Goal: Information Seeking & Learning: Learn about a topic

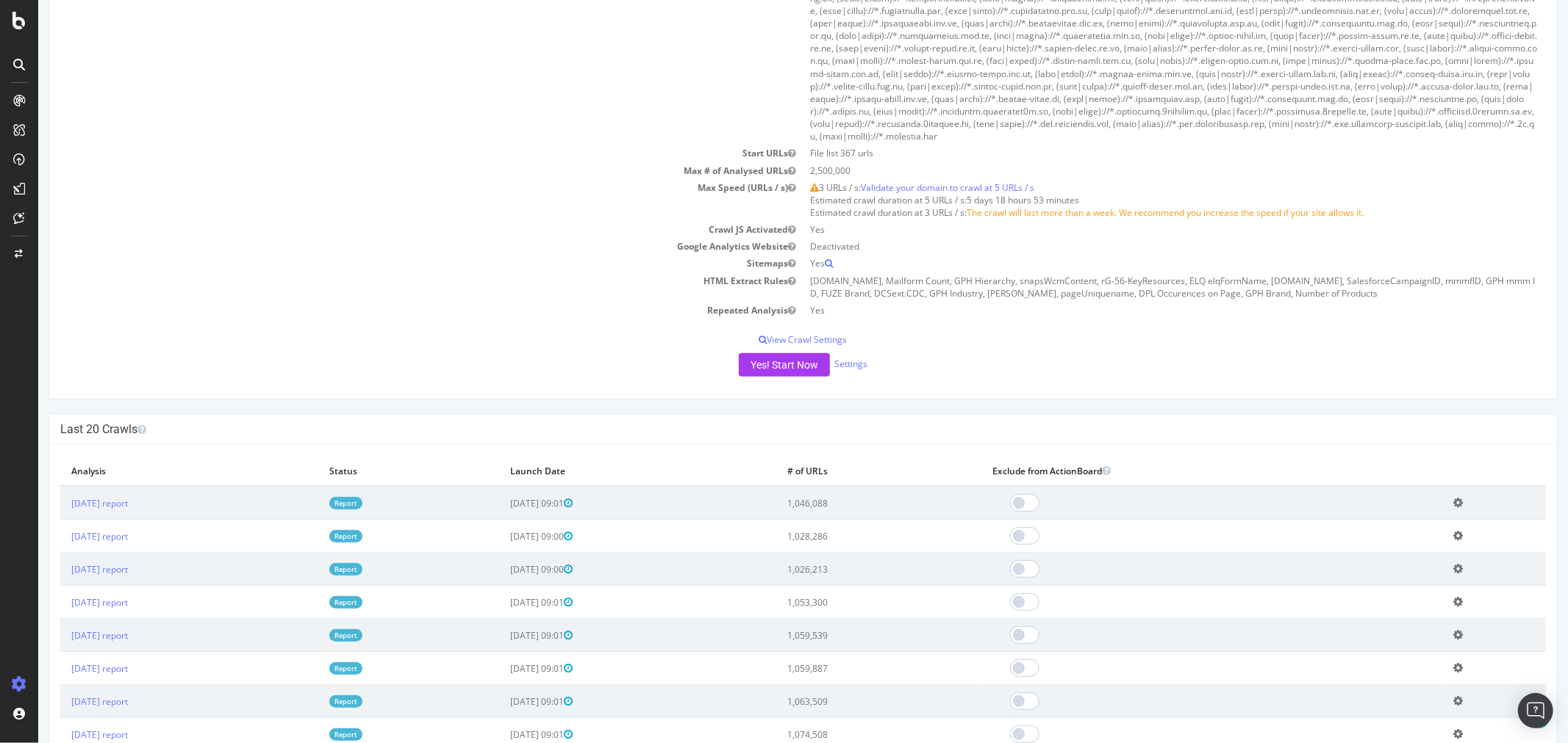
scroll to position [571, 0]
click at [128, 508] on link "[DATE] report" at bounding box center [98, 506] width 56 height 13
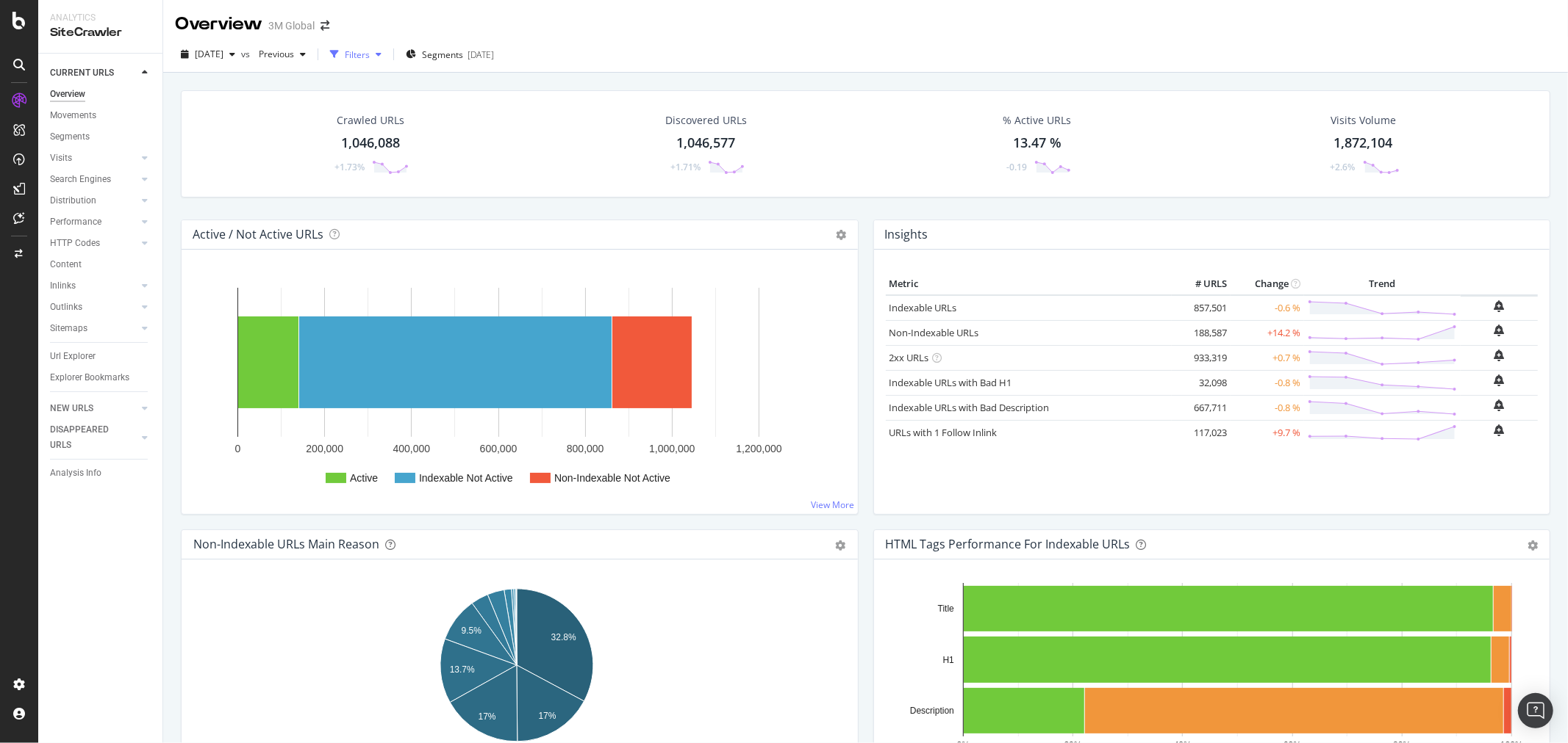
click at [370, 55] on div "Filters" at bounding box center [357, 54] width 25 height 13
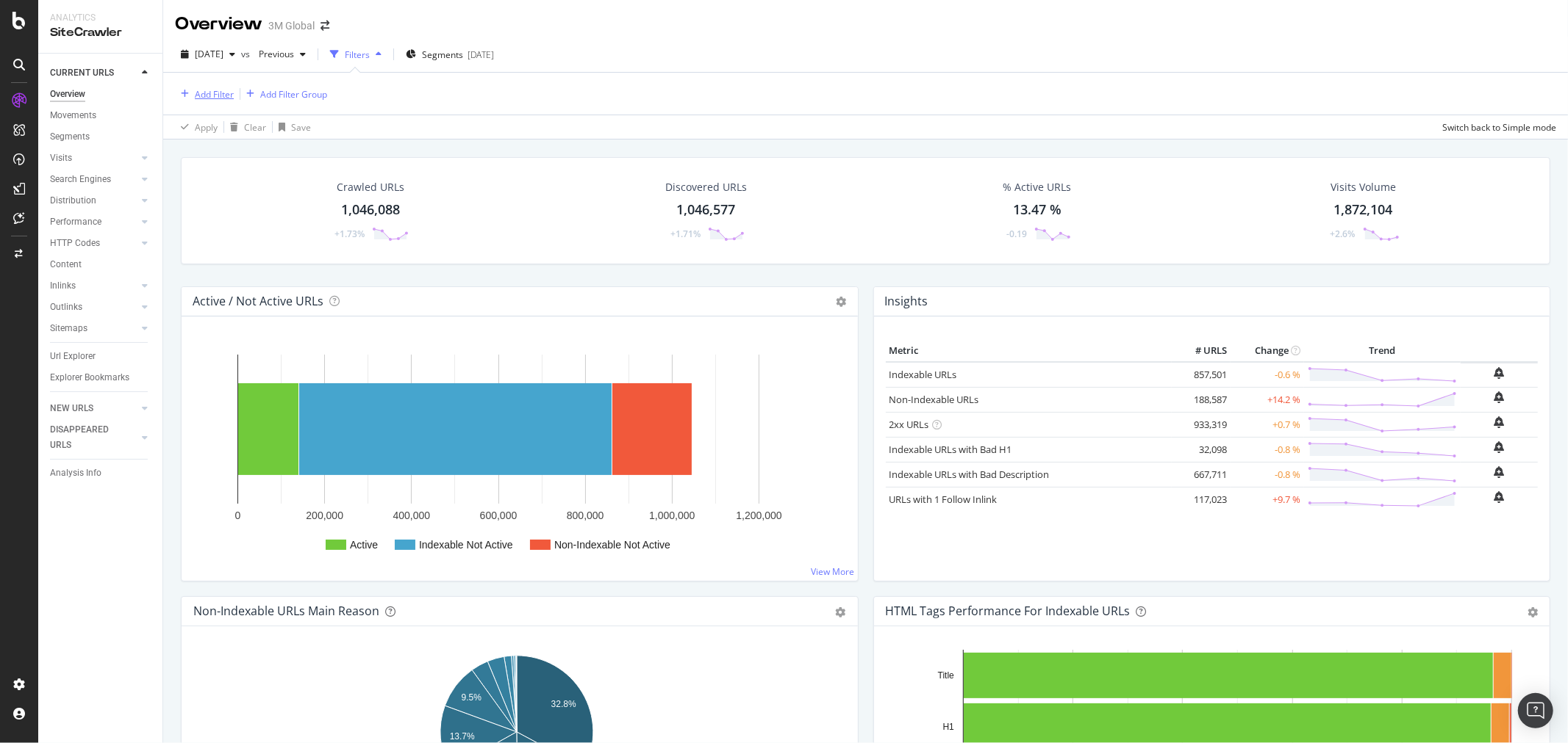
click at [208, 93] on div "Add Filter" at bounding box center [214, 94] width 39 height 13
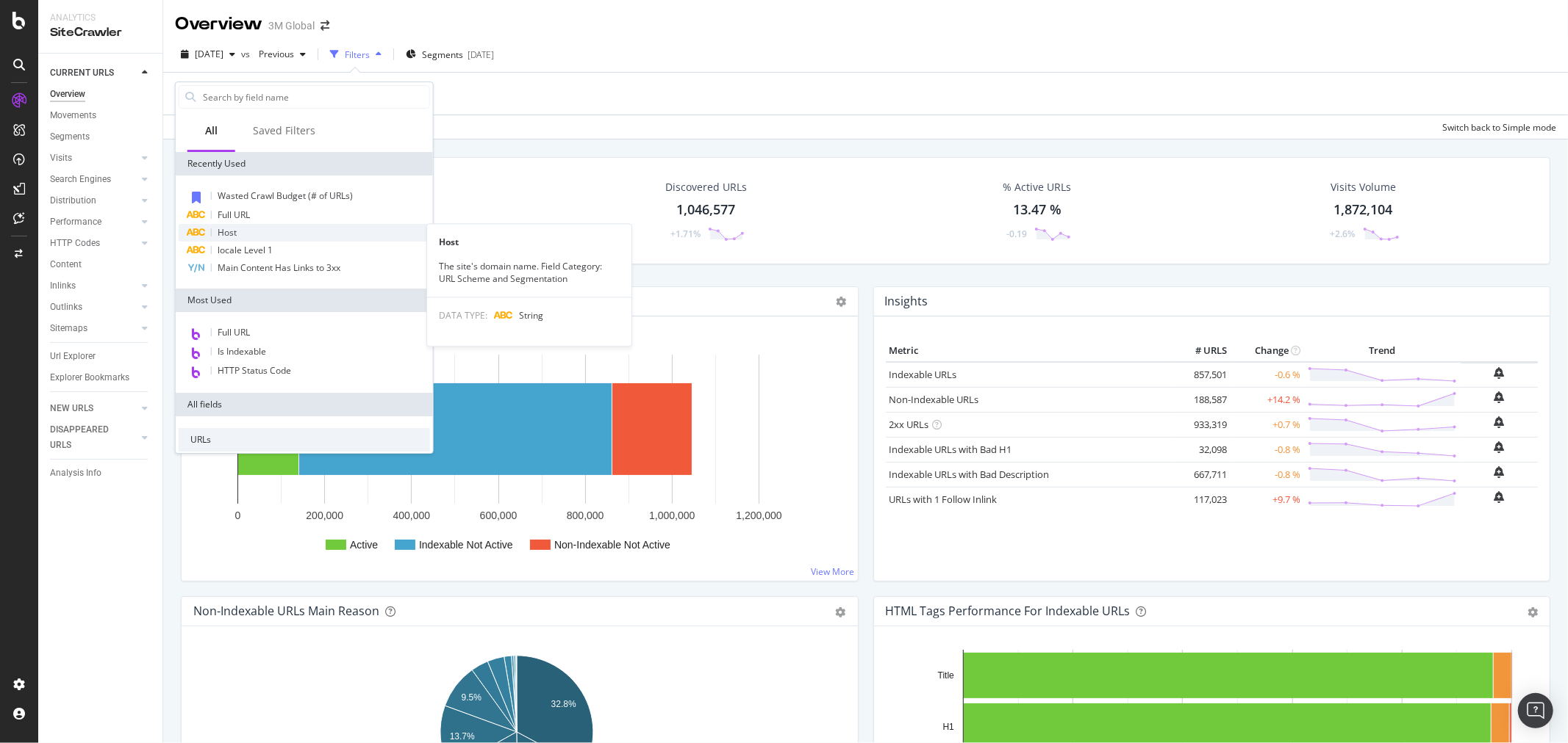
click at [248, 230] on div "Host" at bounding box center [305, 233] width 251 height 18
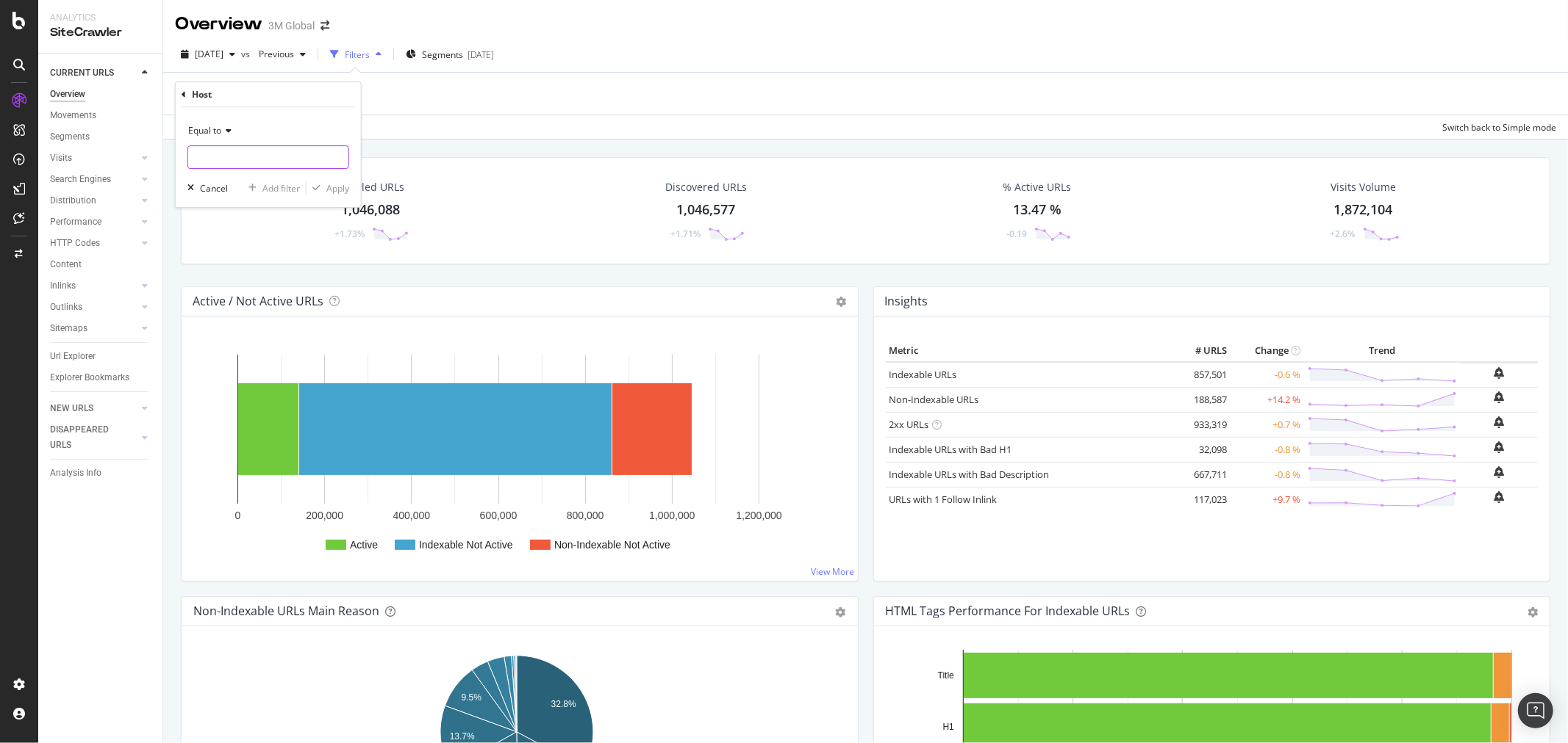
click at [292, 151] on input "text" at bounding box center [268, 157] width 160 height 24
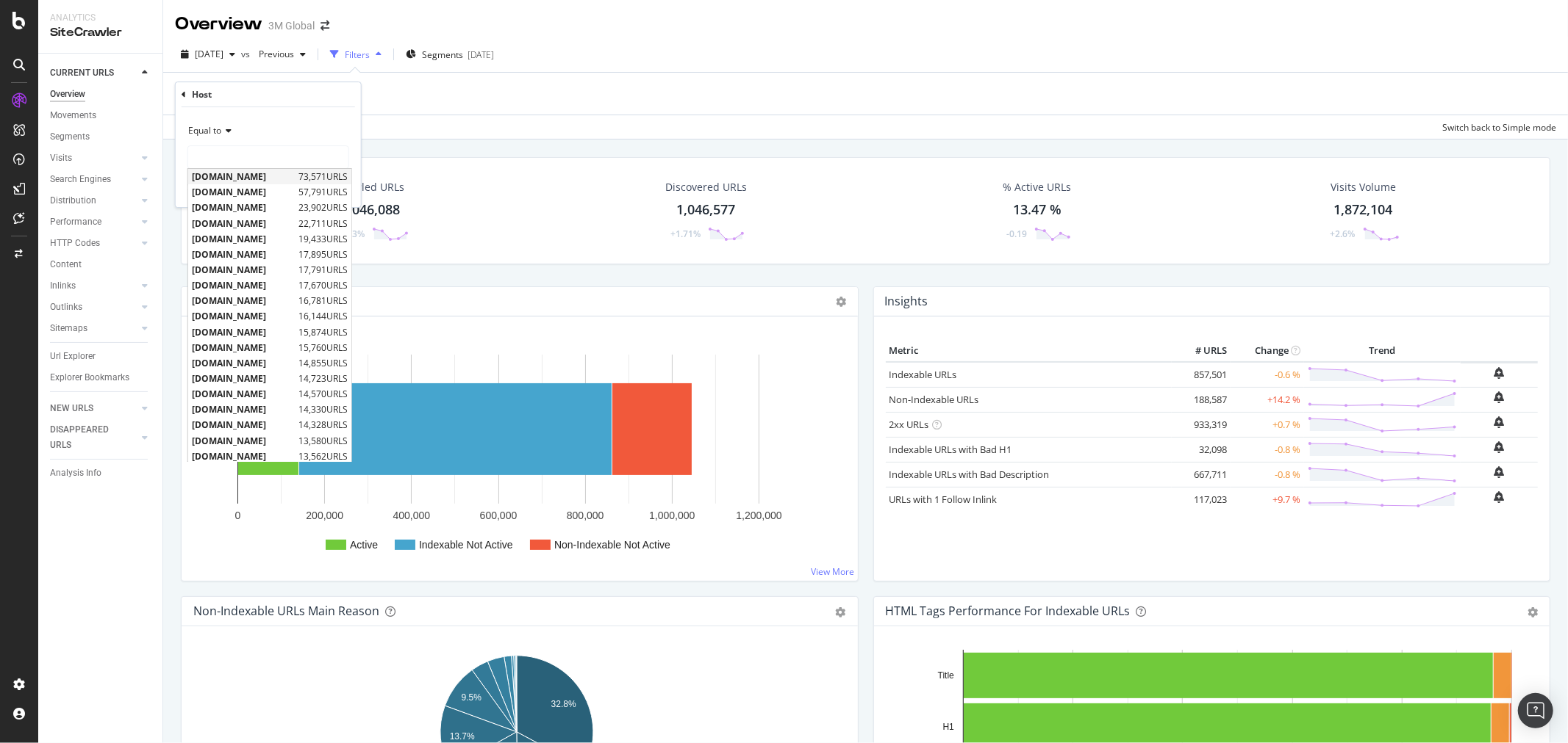
click at [245, 176] on span "[DOMAIN_NAME]" at bounding box center [243, 176] width 103 height 13
type input "[DOMAIN_NAME]"
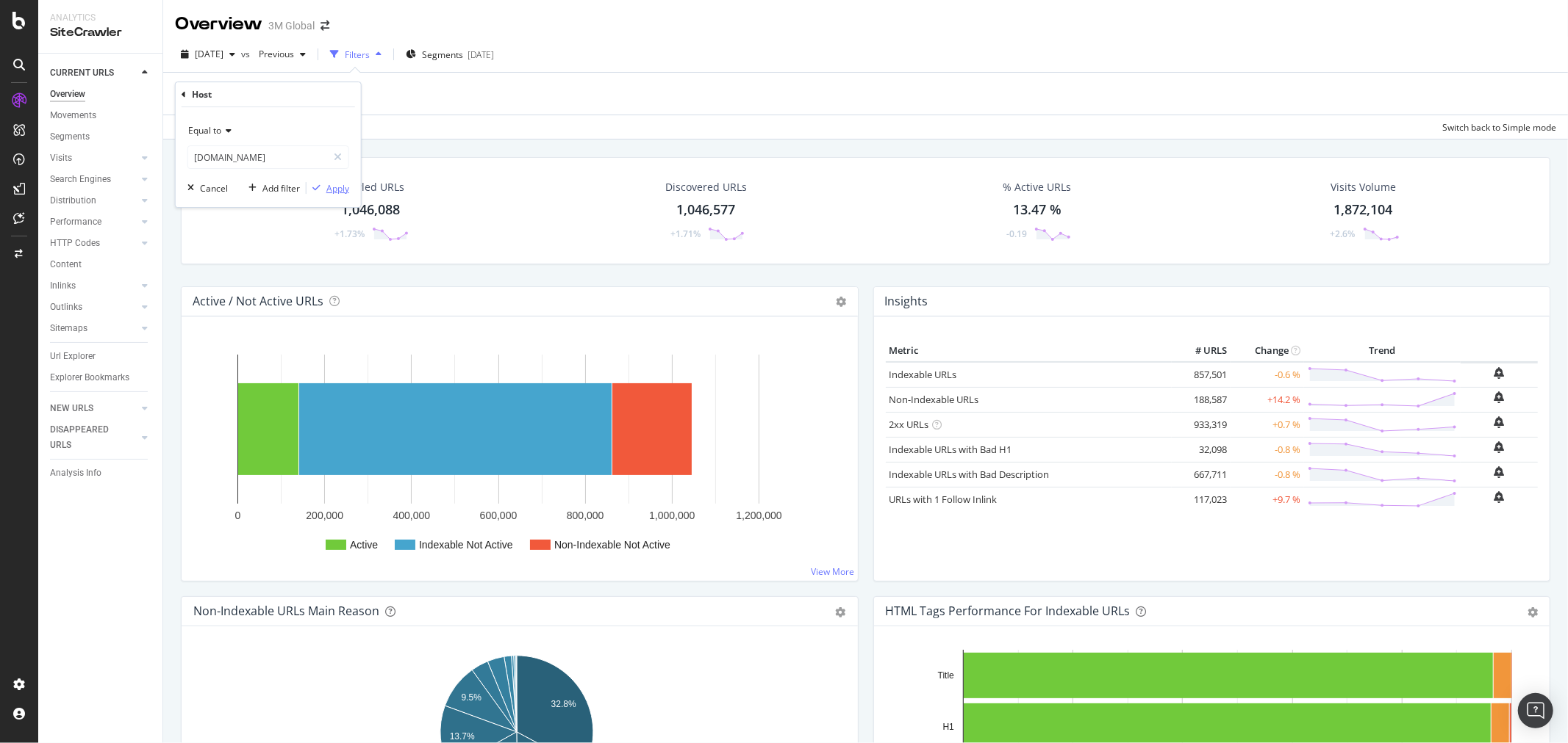
click at [340, 186] on div "Apply" at bounding box center [337, 188] width 23 height 13
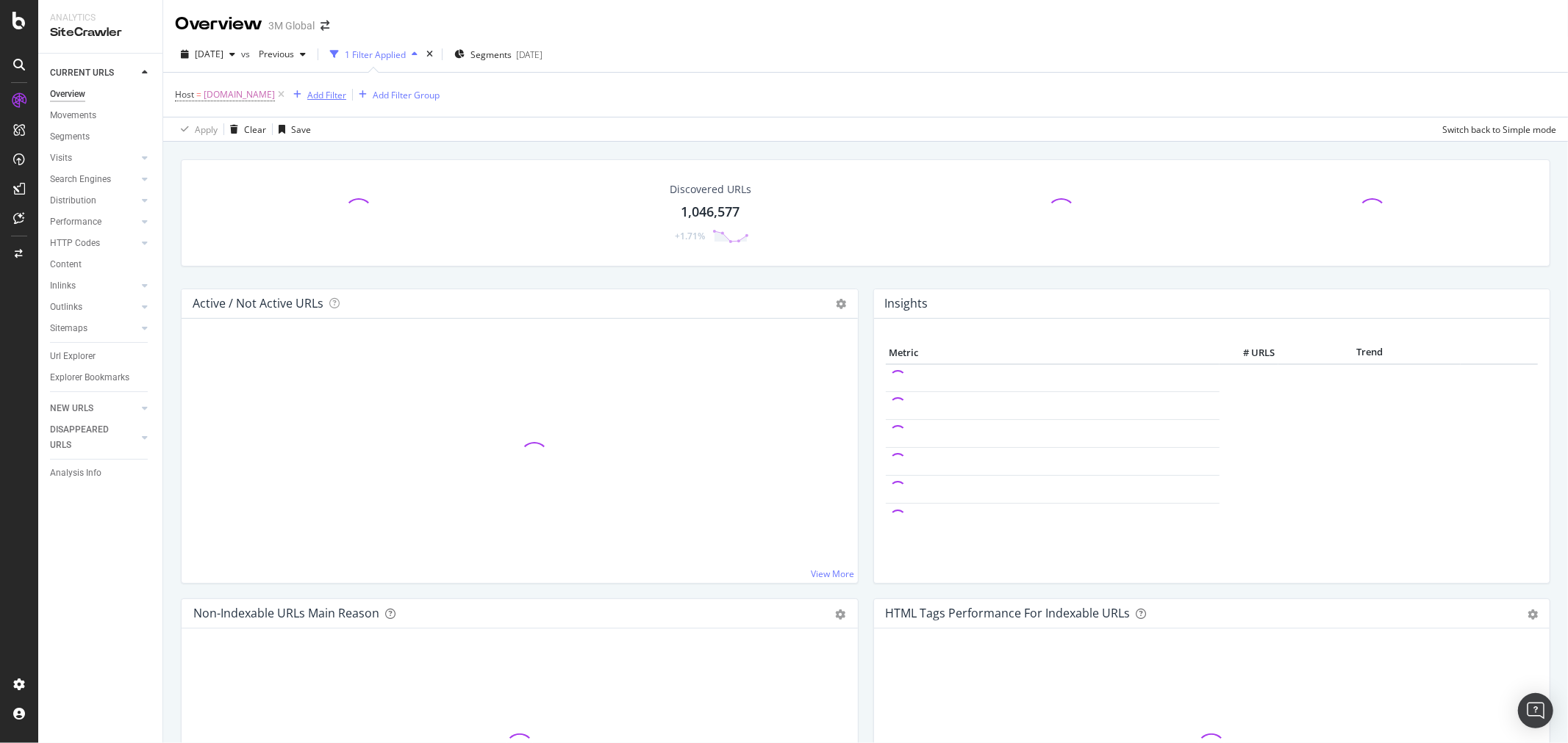
click at [319, 94] on div "Add Filter" at bounding box center [326, 95] width 39 height 13
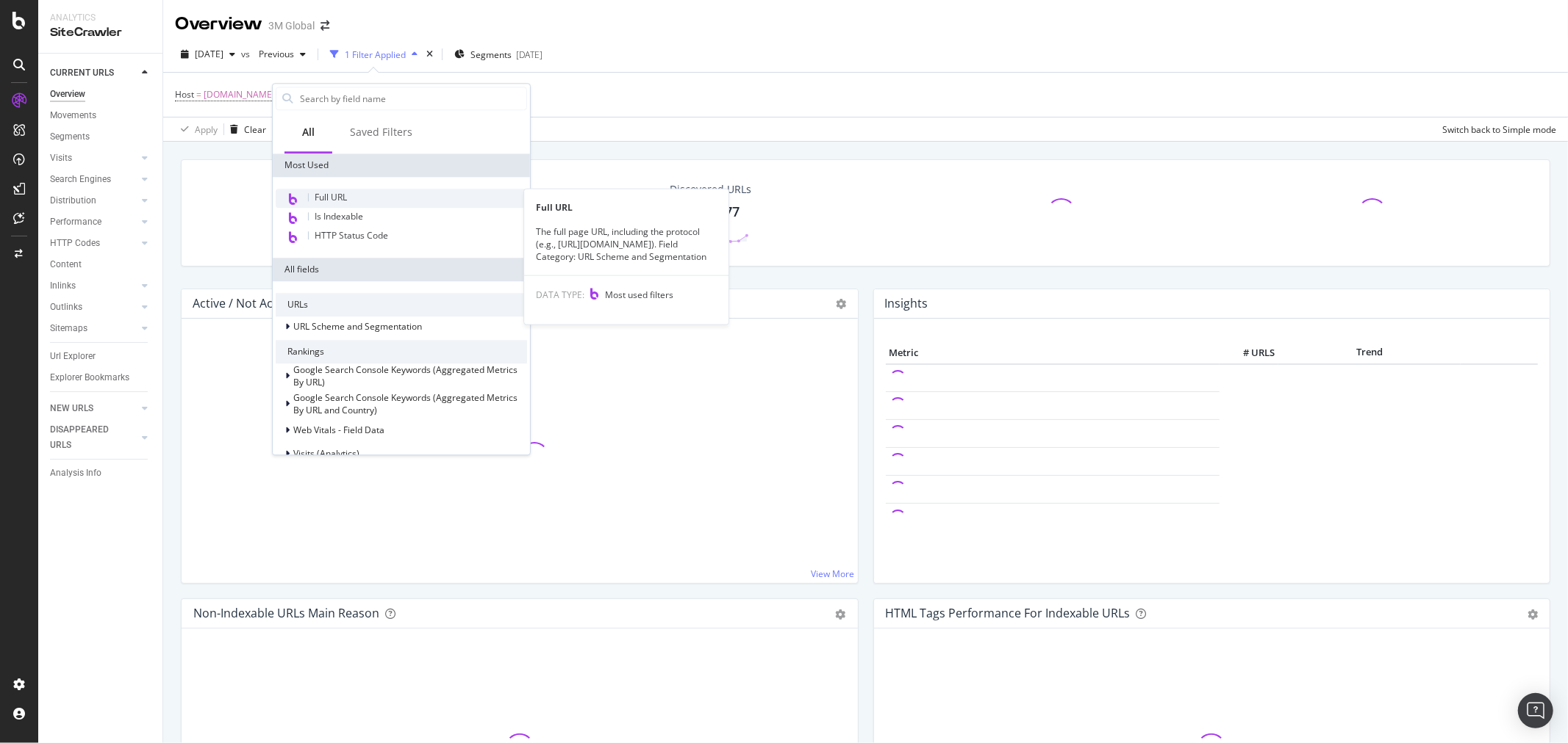
click at [350, 199] on div "Full URL" at bounding box center [401, 198] width 251 height 19
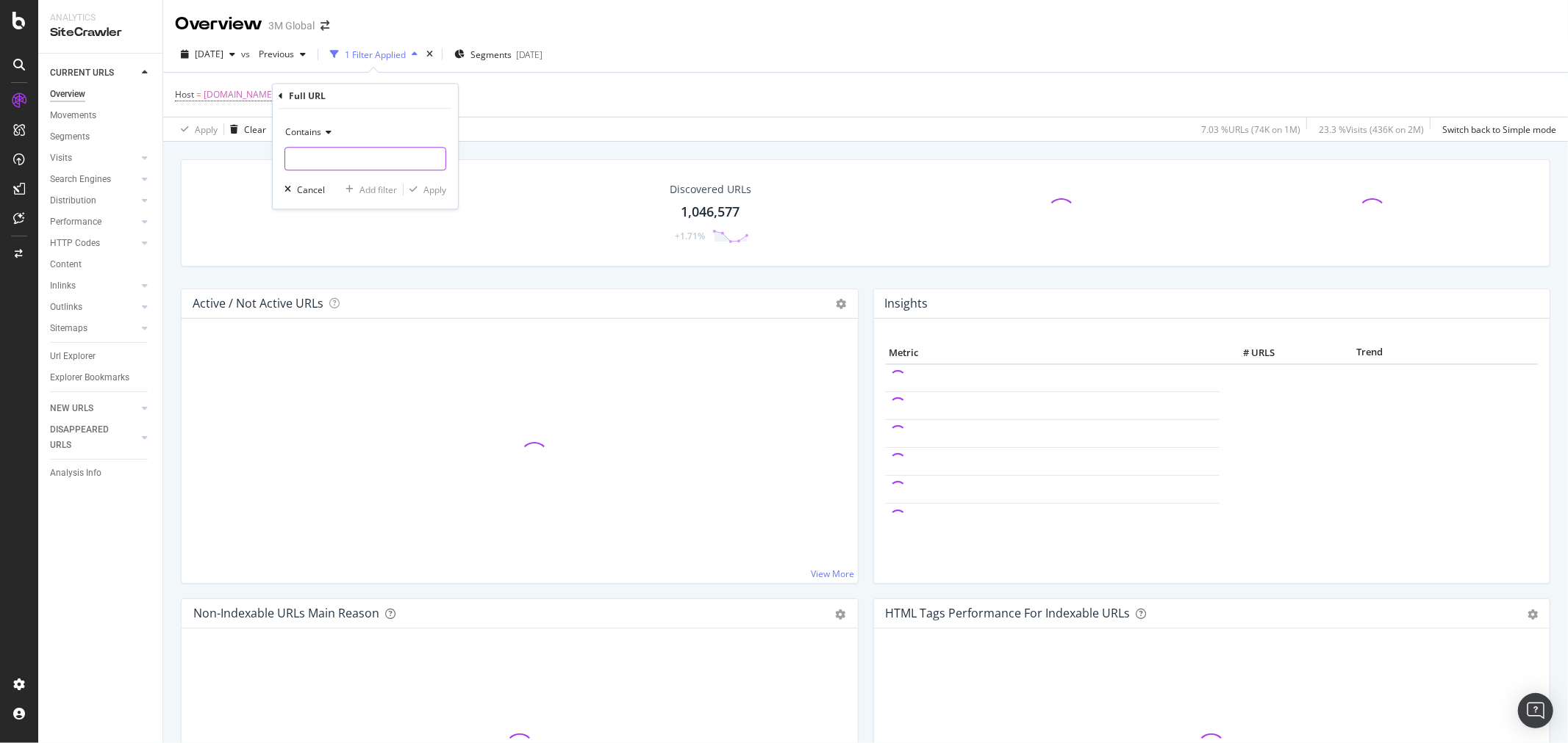
click at [334, 157] on input "text" at bounding box center [365, 159] width 160 height 24
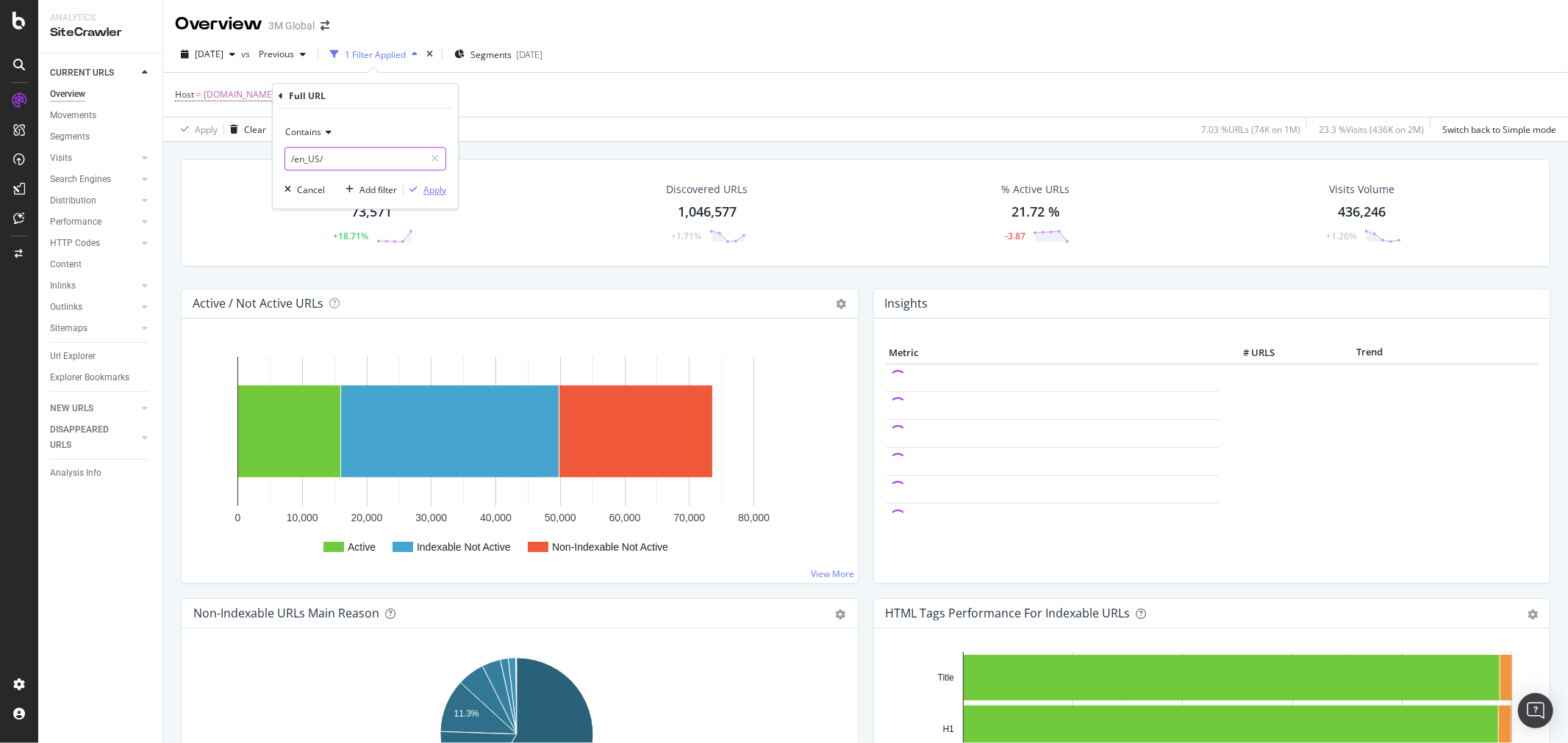
type input "/en_US/"
click at [429, 188] on div "Apply" at bounding box center [434, 190] width 23 height 13
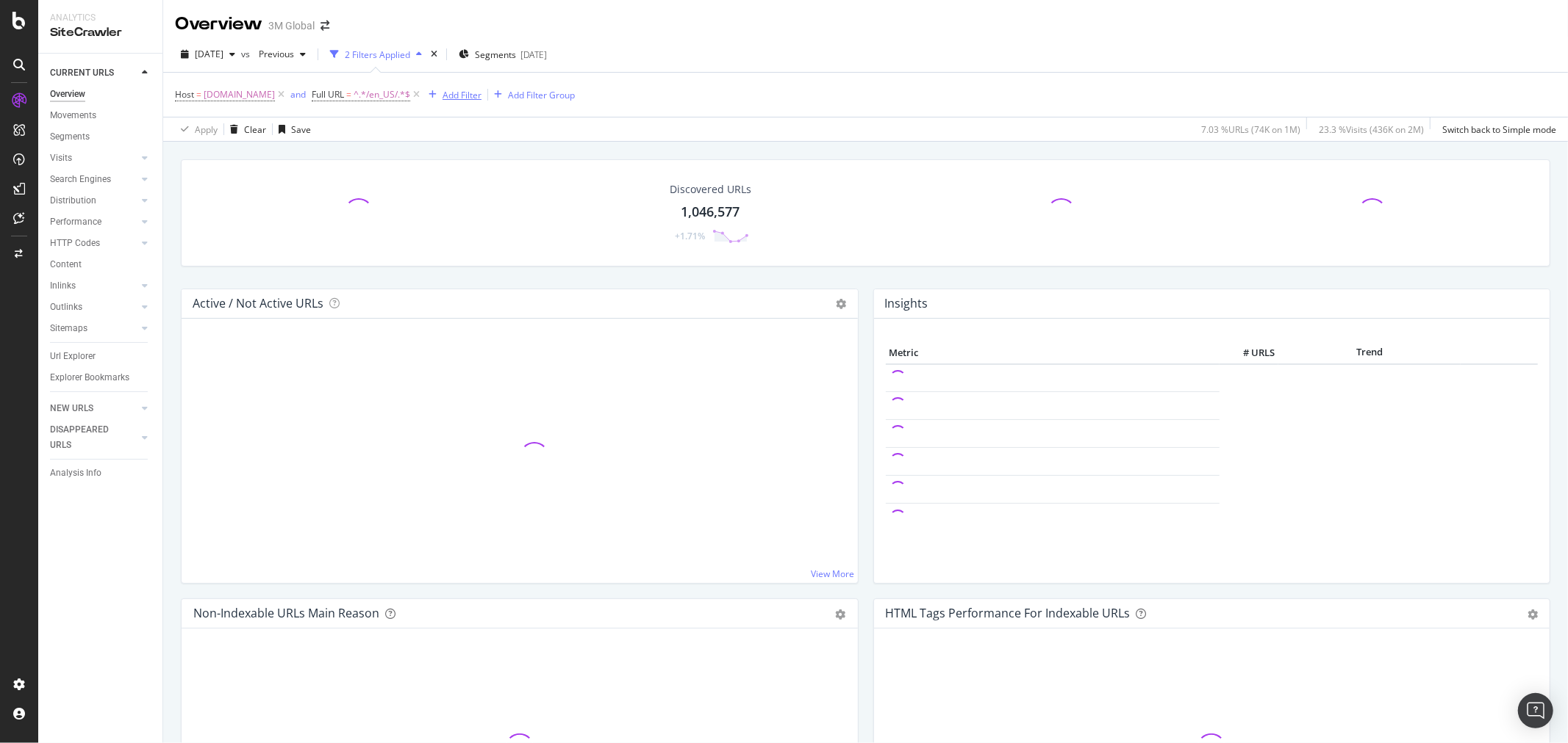
click at [461, 94] on div "Add Filter" at bounding box center [462, 95] width 39 height 13
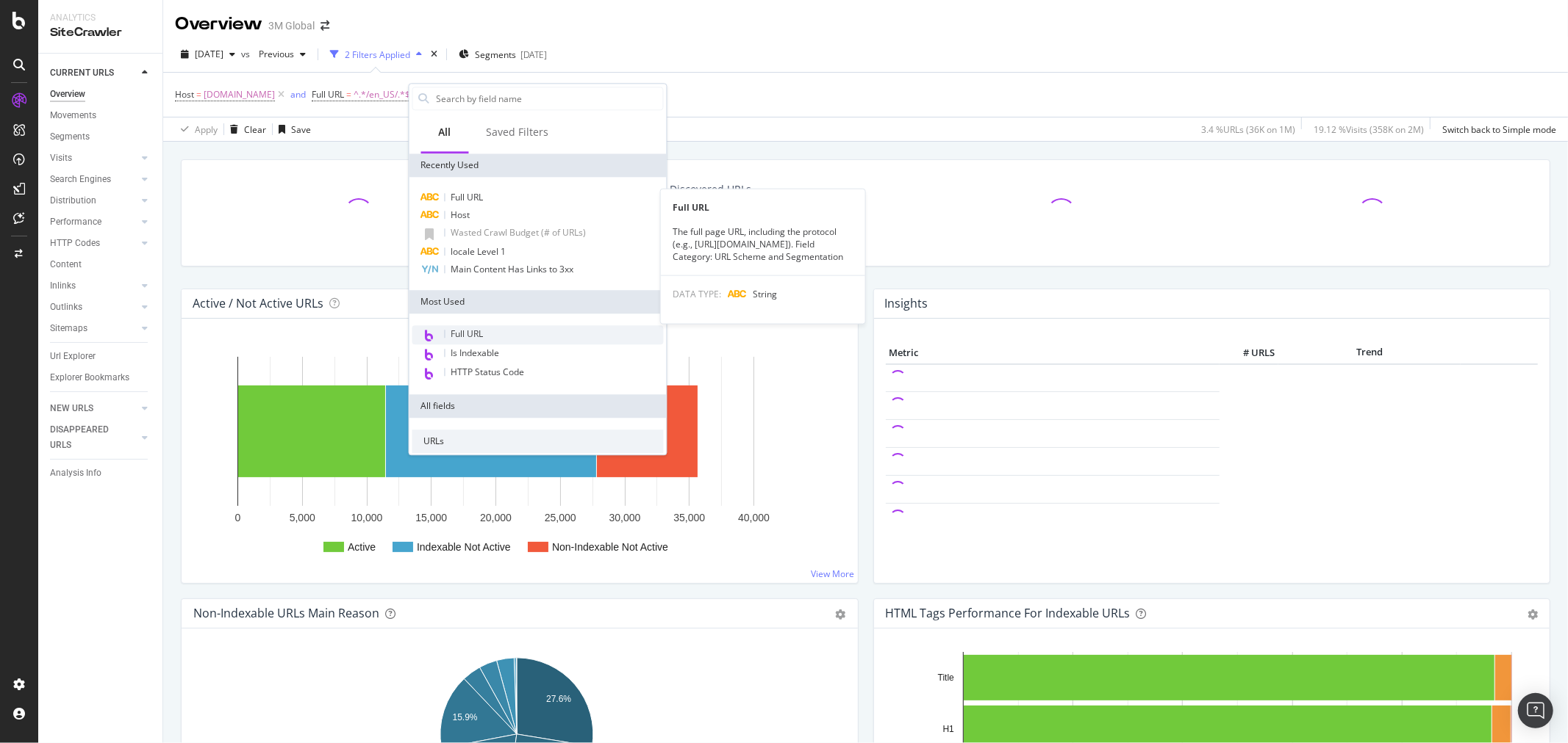
click at [500, 196] on div "Full URL" at bounding box center [538, 198] width 251 height 18
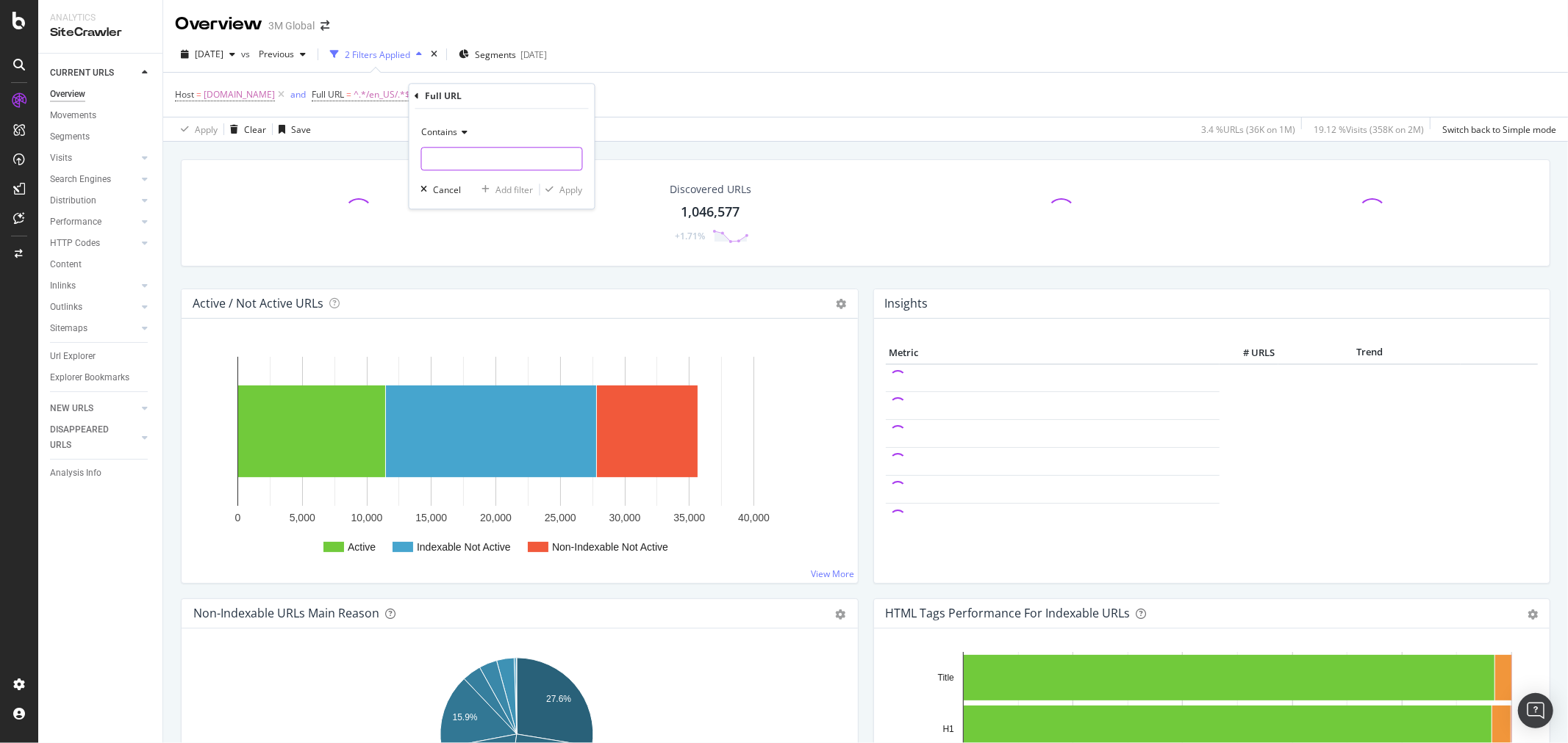
click at [479, 165] on input "text" at bounding box center [502, 159] width 160 height 24
type input "n"
type input "N="
click at [571, 194] on div "Apply" at bounding box center [570, 190] width 23 height 13
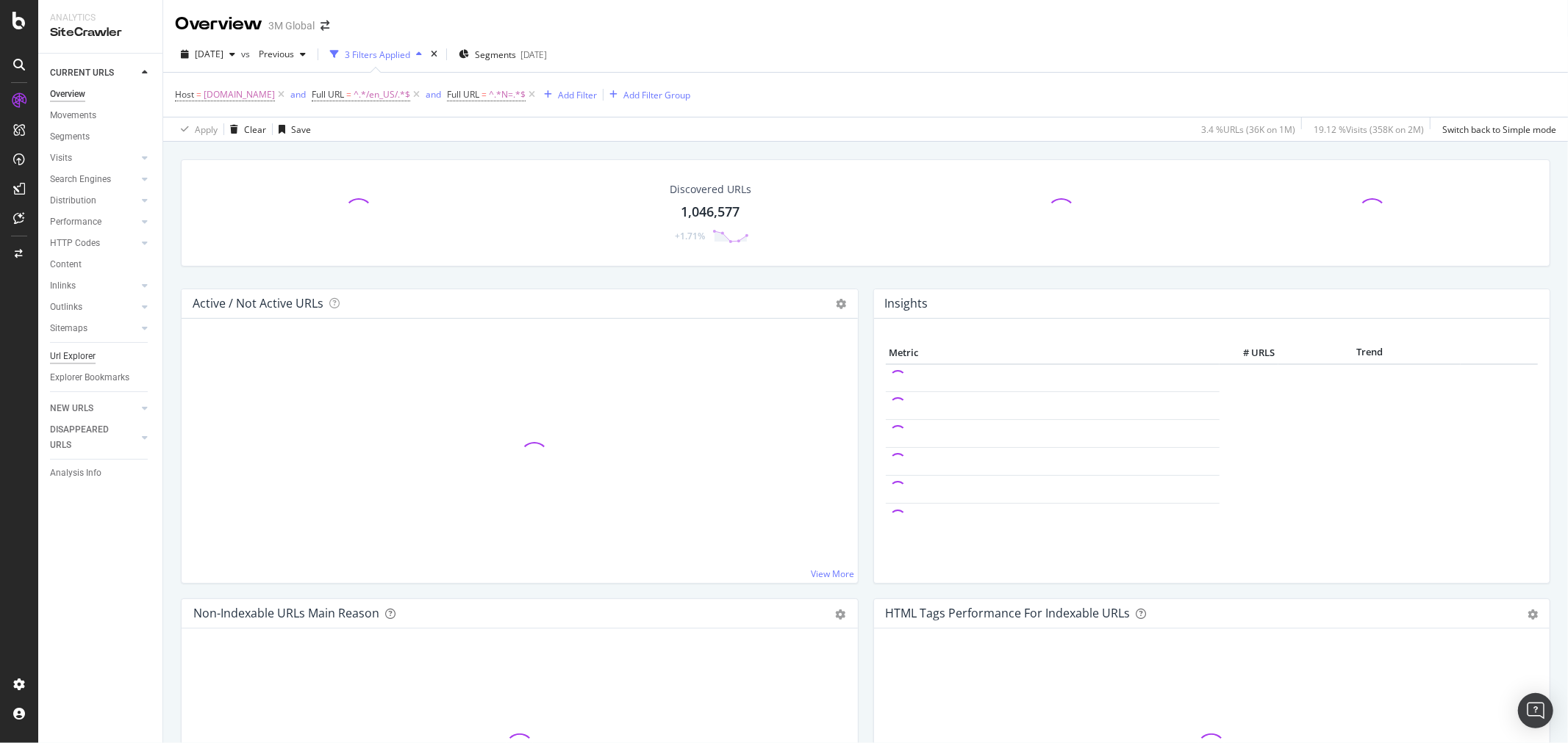
click at [79, 354] on div "Url Explorer" at bounding box center [73, 357] width 45 height 16
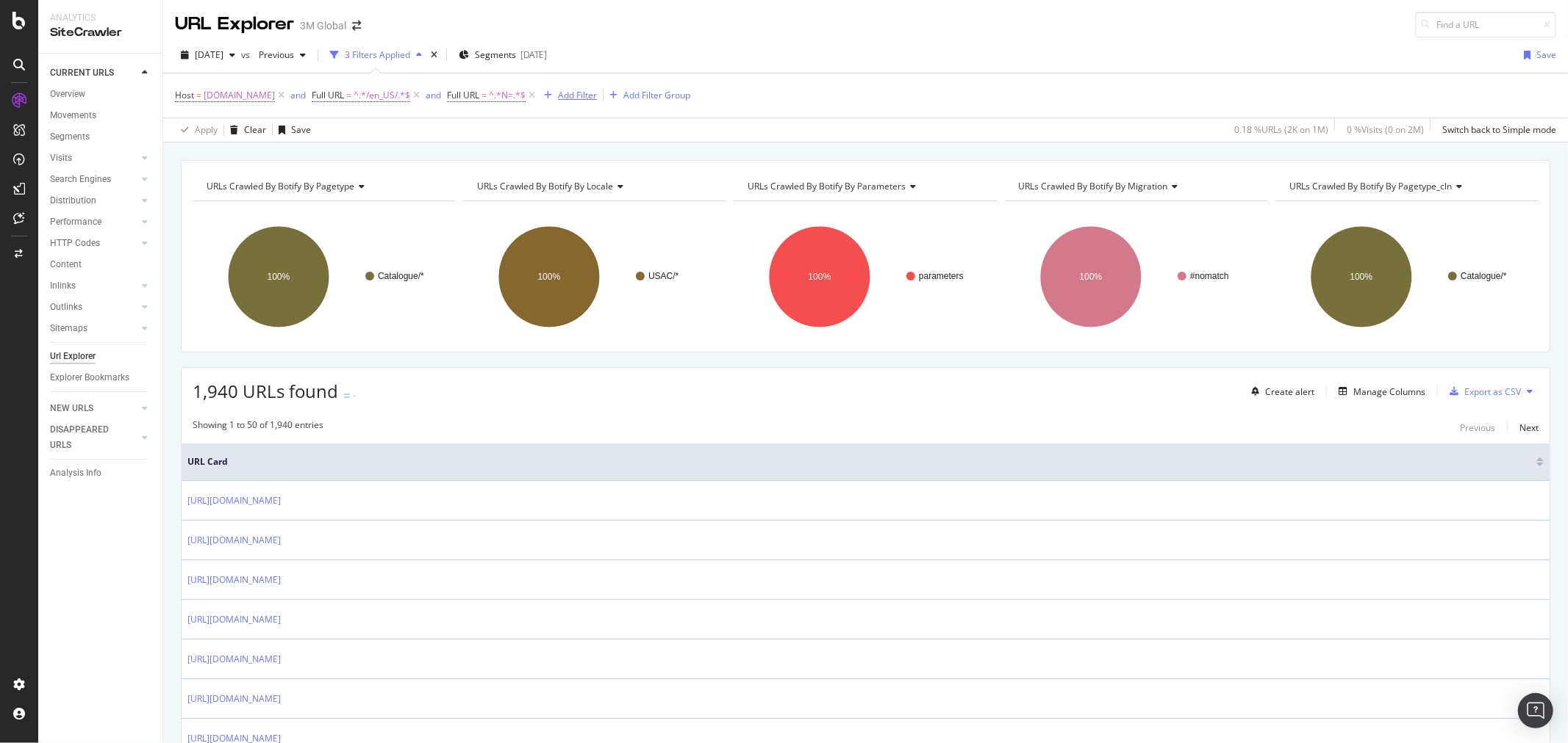
click at [568, 98] on div "Add Filter" at bounding box center [576, 95] width 39 height 13
type input "B"
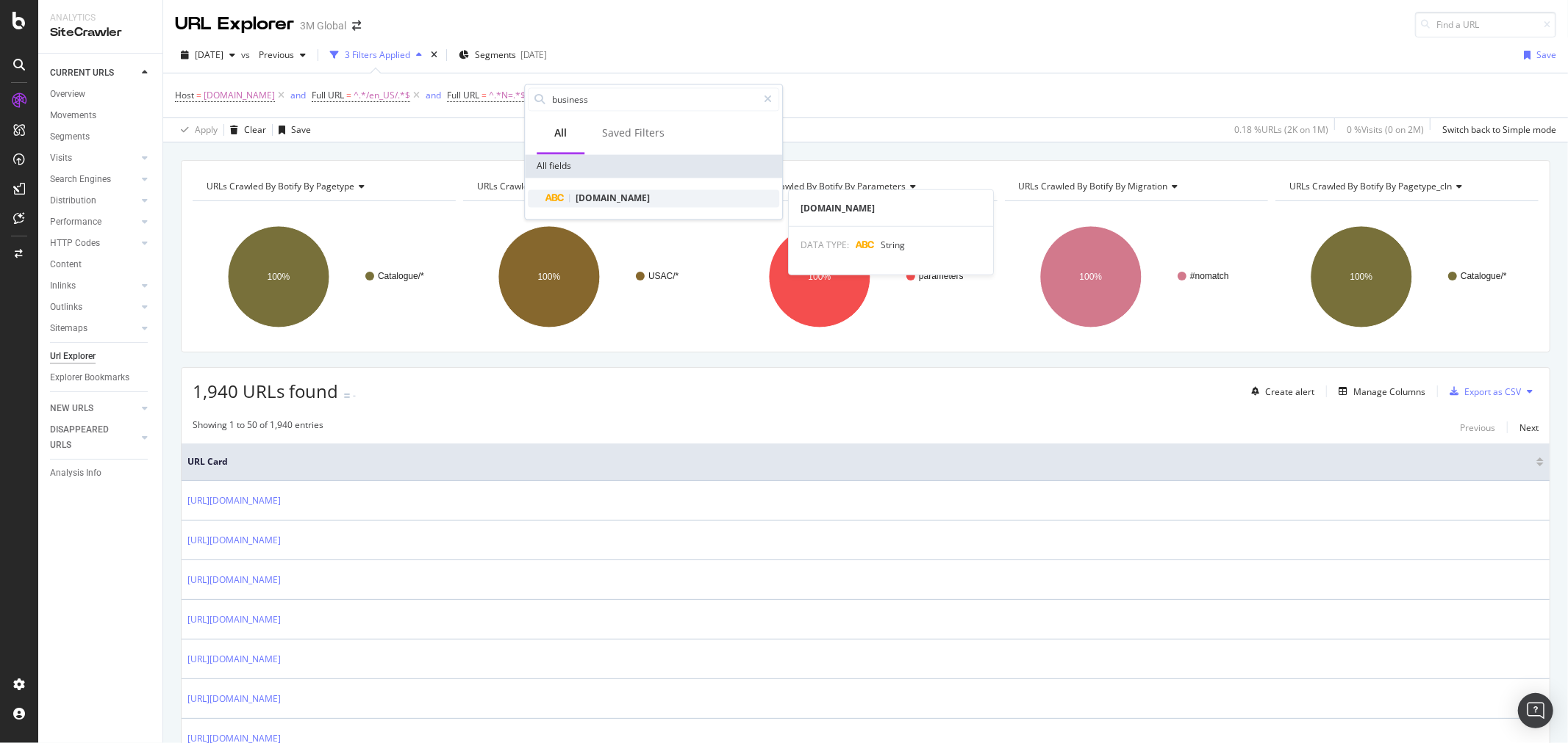
type input "business"
click at [607, 197] on span "[DOMAIN_NAME]" at bounding box center [612, 198] width 74 height 13
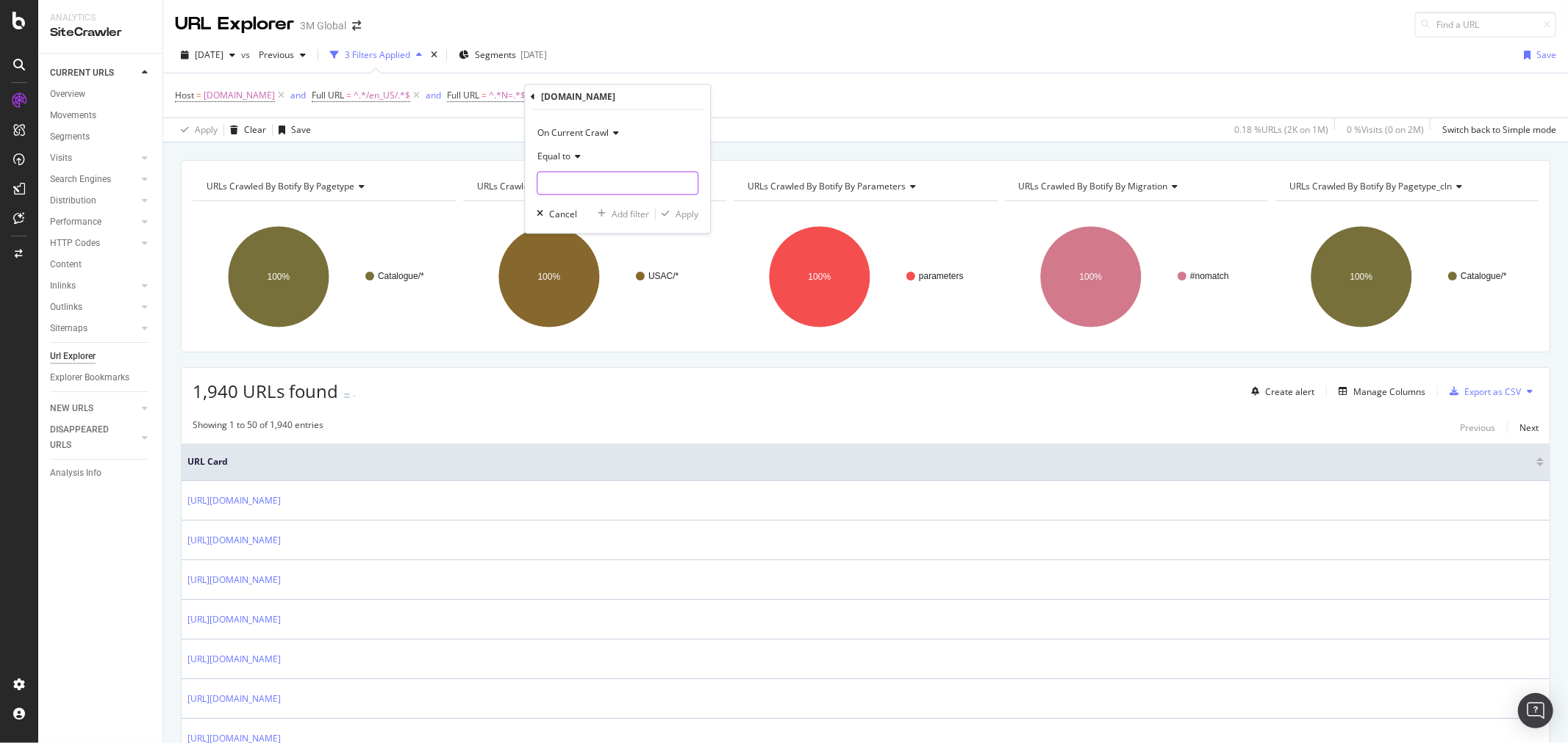
click at [607, 185] on input "text" at bounding box center [617, 184] width 160 height 24
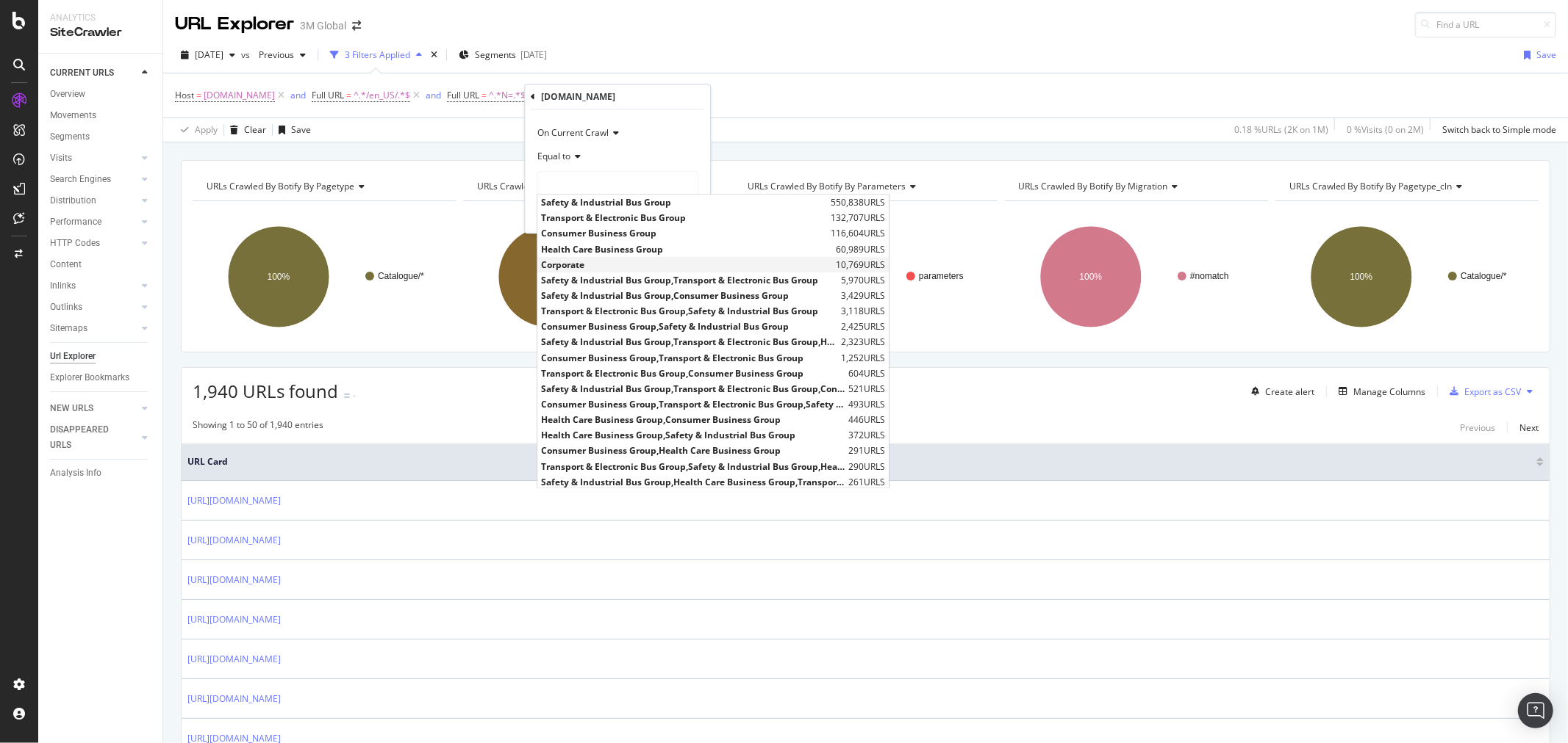
click at [577, 262] on span "Corporate" at bounding box center [686, 265] width 291 height 13
type input "Corporate"
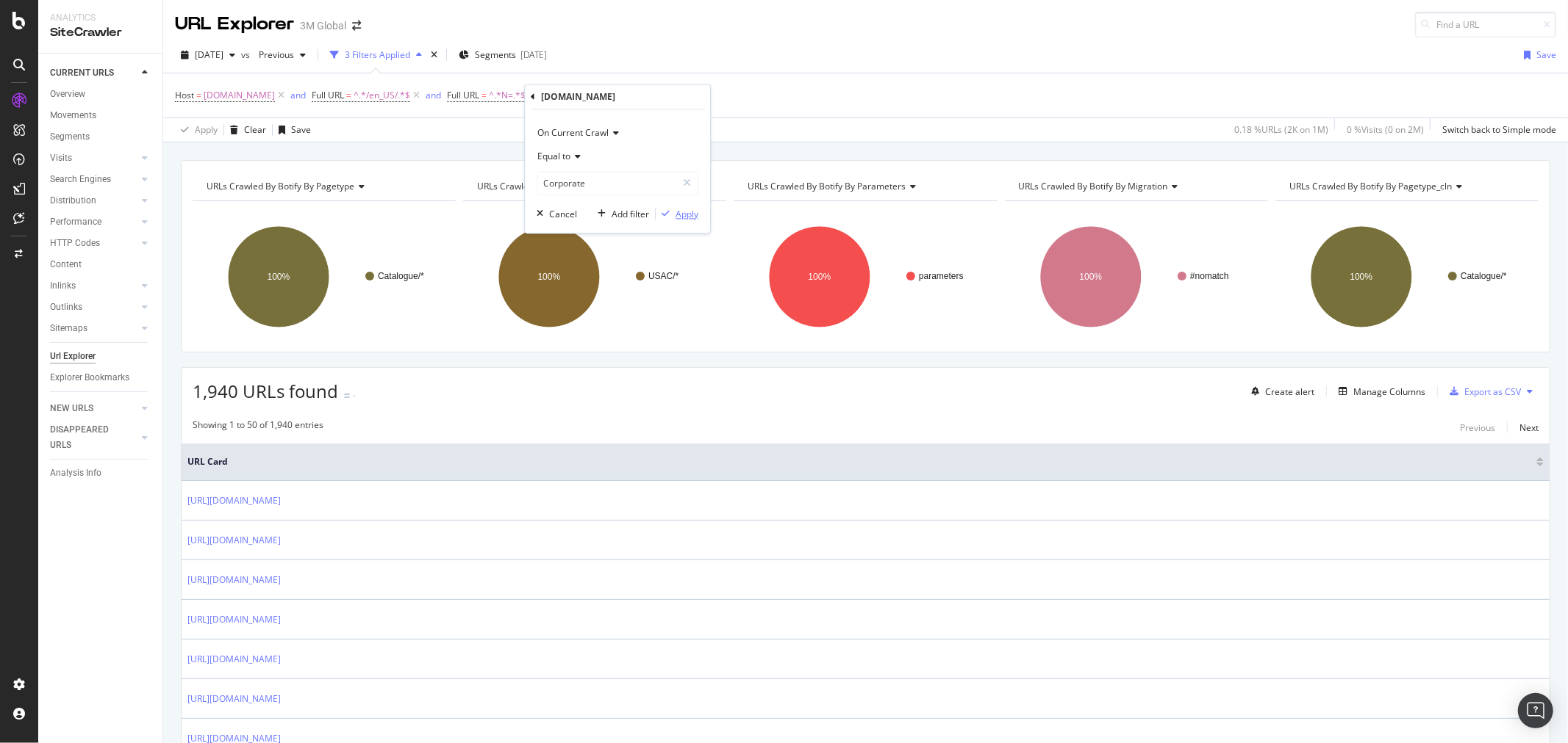
click at [688, 214] on div "Apply" at bounding box center [686, 213] width 23 height 13
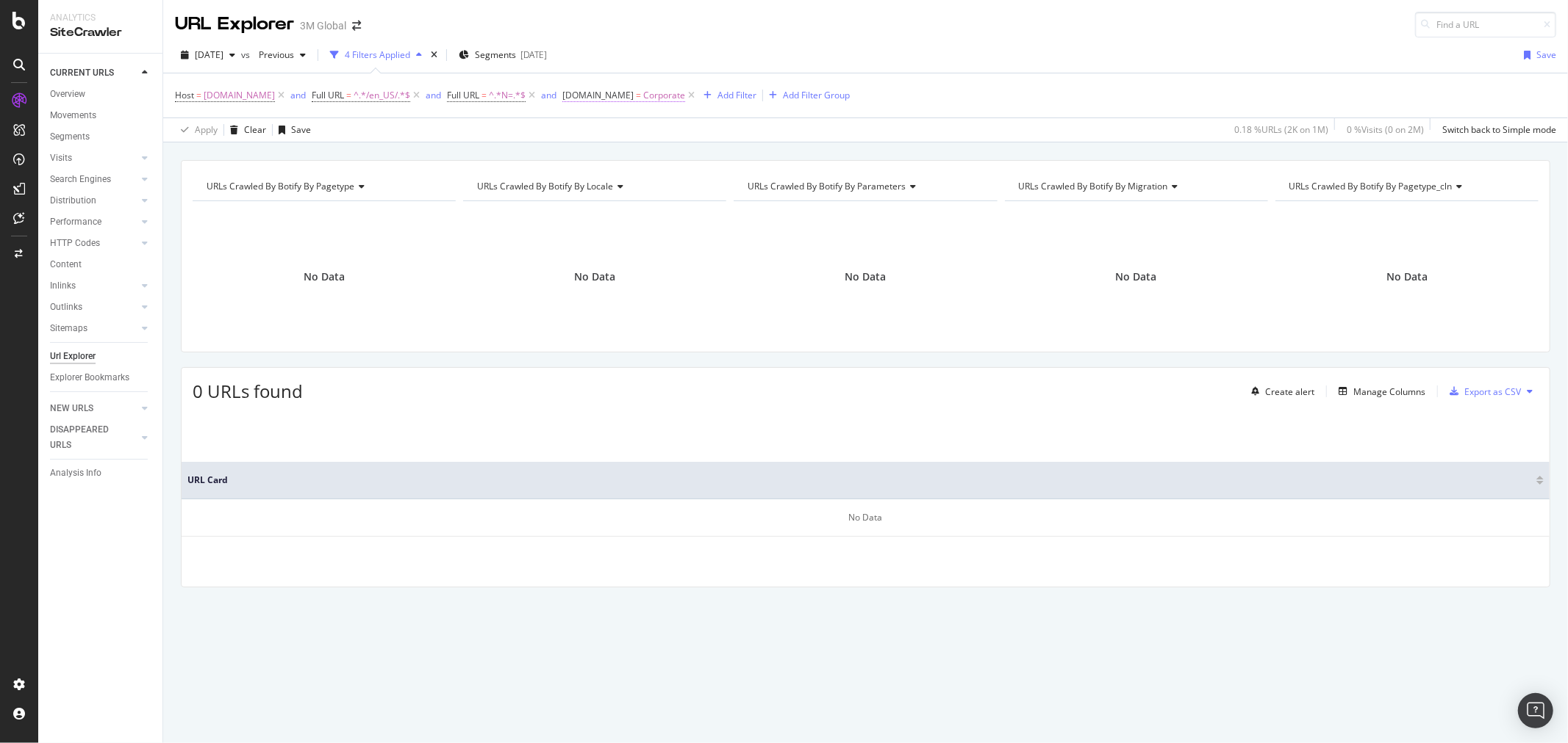
click at [597, 99] on span "[DOMAIN_NAME]" at bounding box center [598, 95] width 71 height 13
click at [623, 176] on input "Corporate" at bounding box center [632, 181] width 139 height 24
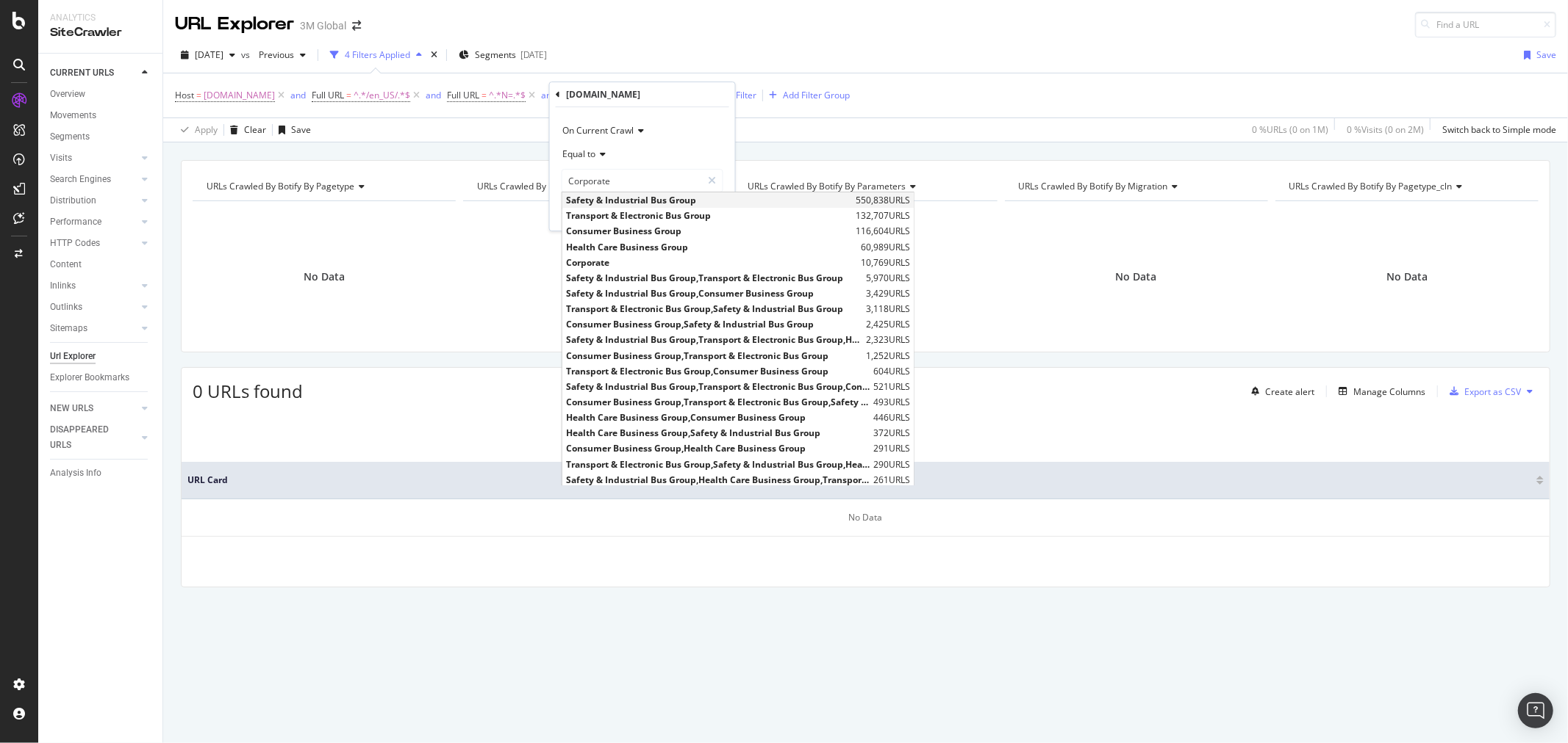
click at [628, 194] on div "Safety & Industrial Bus Group 550,838 URLS" at bounding box center [738, 201] width 351 height 16
type input "Safety & Industrial Bus Group"
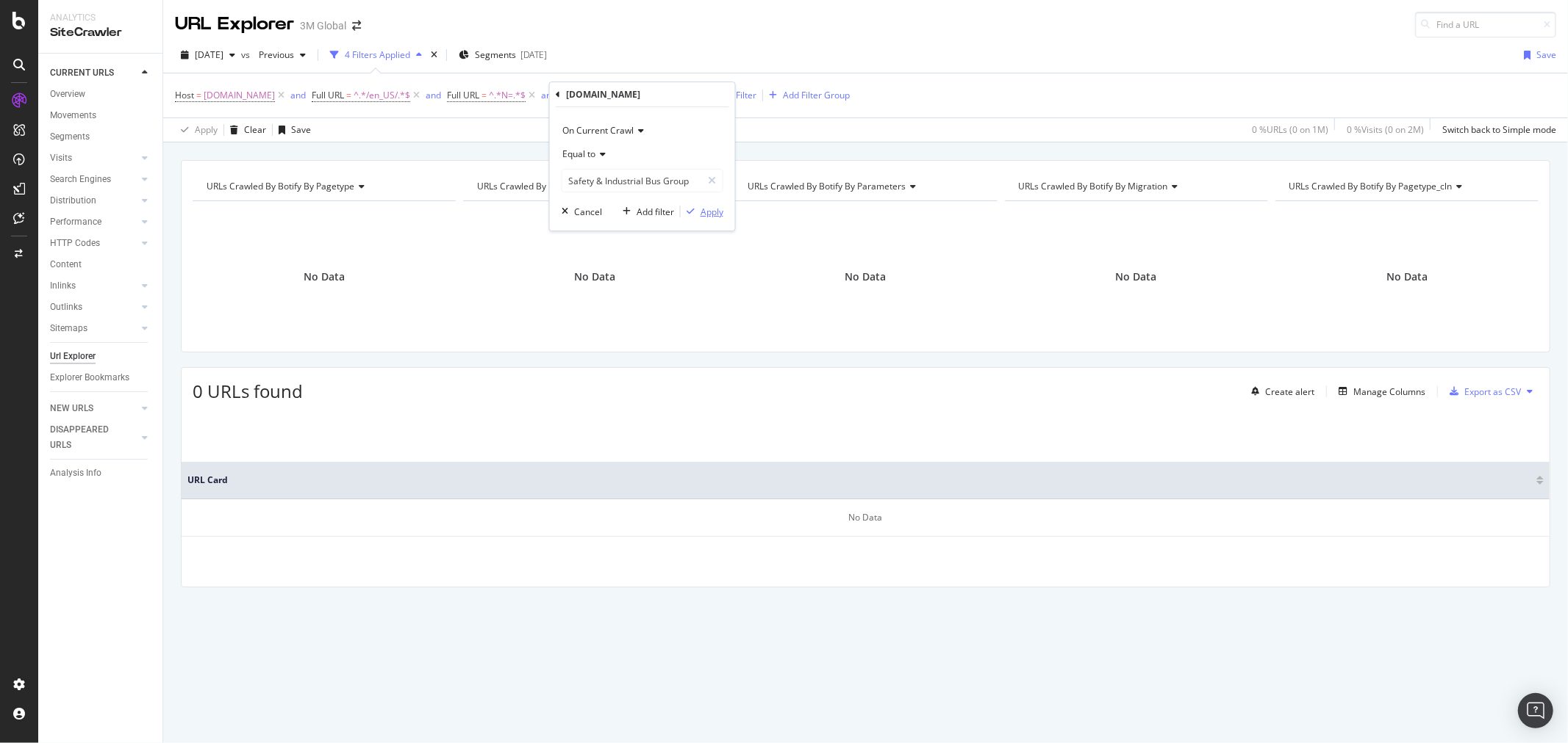
click at [708, 213] on div "Apply" at bounding box center [711, 211] width 23 height 13
click at [763, 96] on icon at bounding box center [769, 95] width 13 height 15
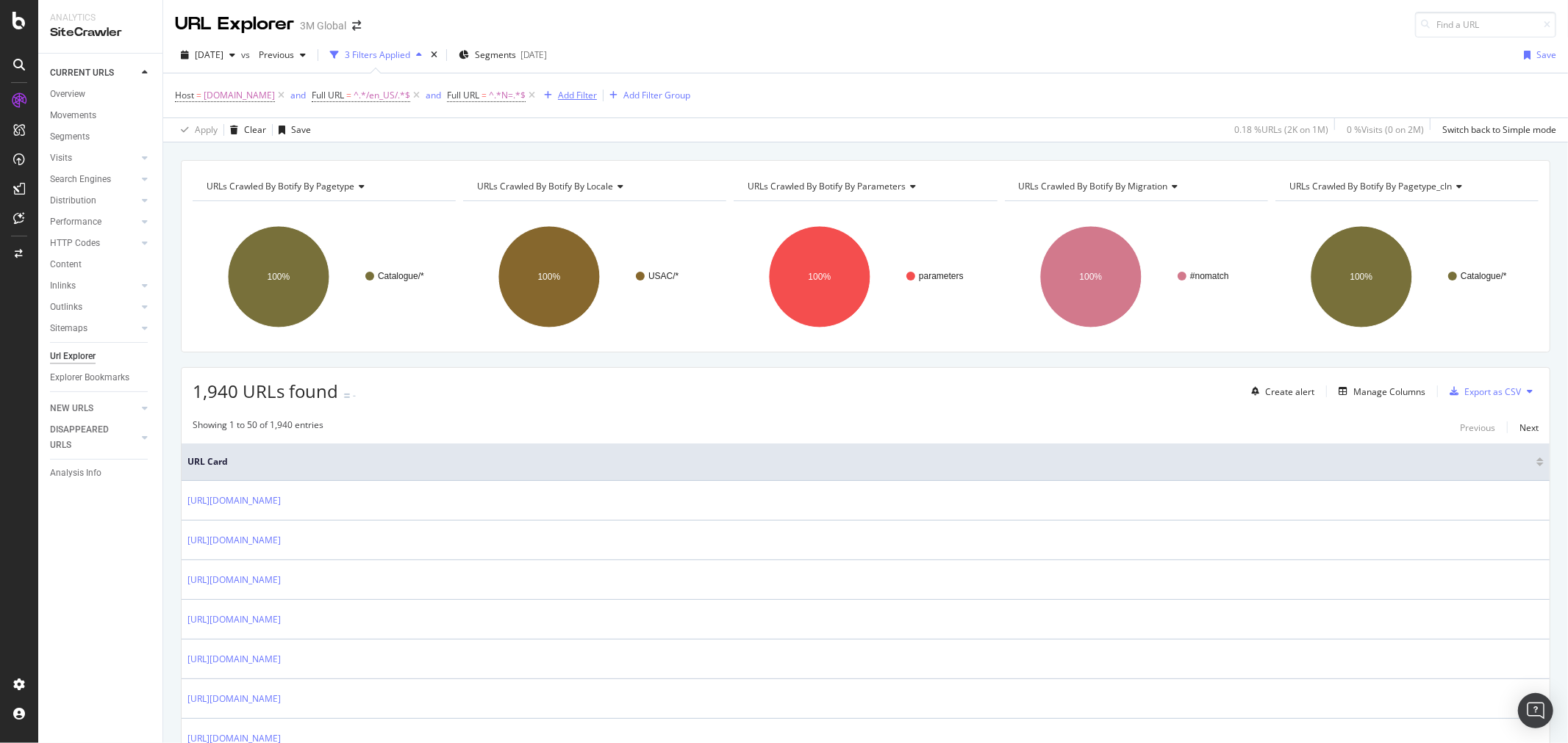
click at [558, 92] on div "Add Filter" at bounding box center [576, 95] width 39 height 13
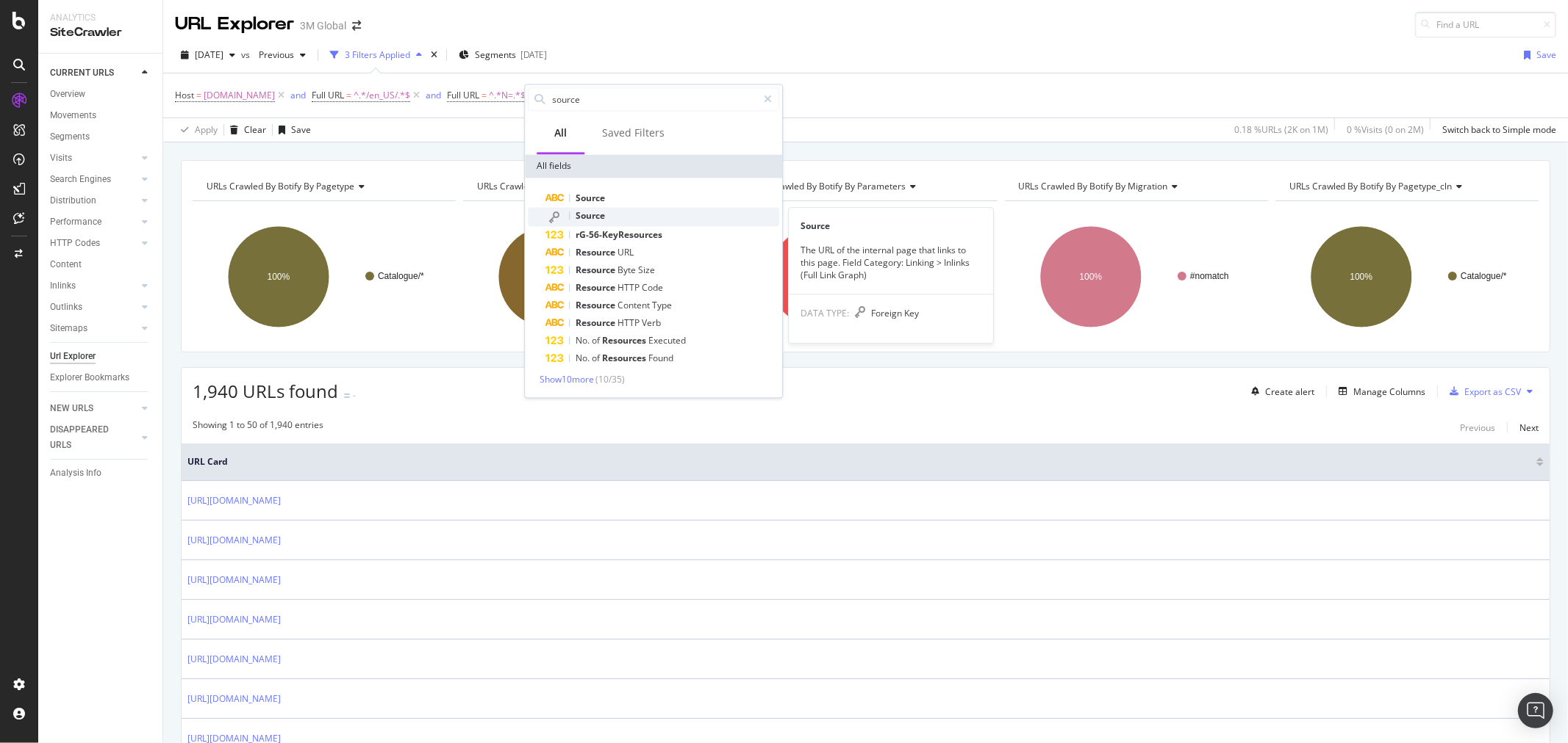
type input "source"
click at [606, 217] on div "Source" at bounding box center [662, 216] width 233 height 19
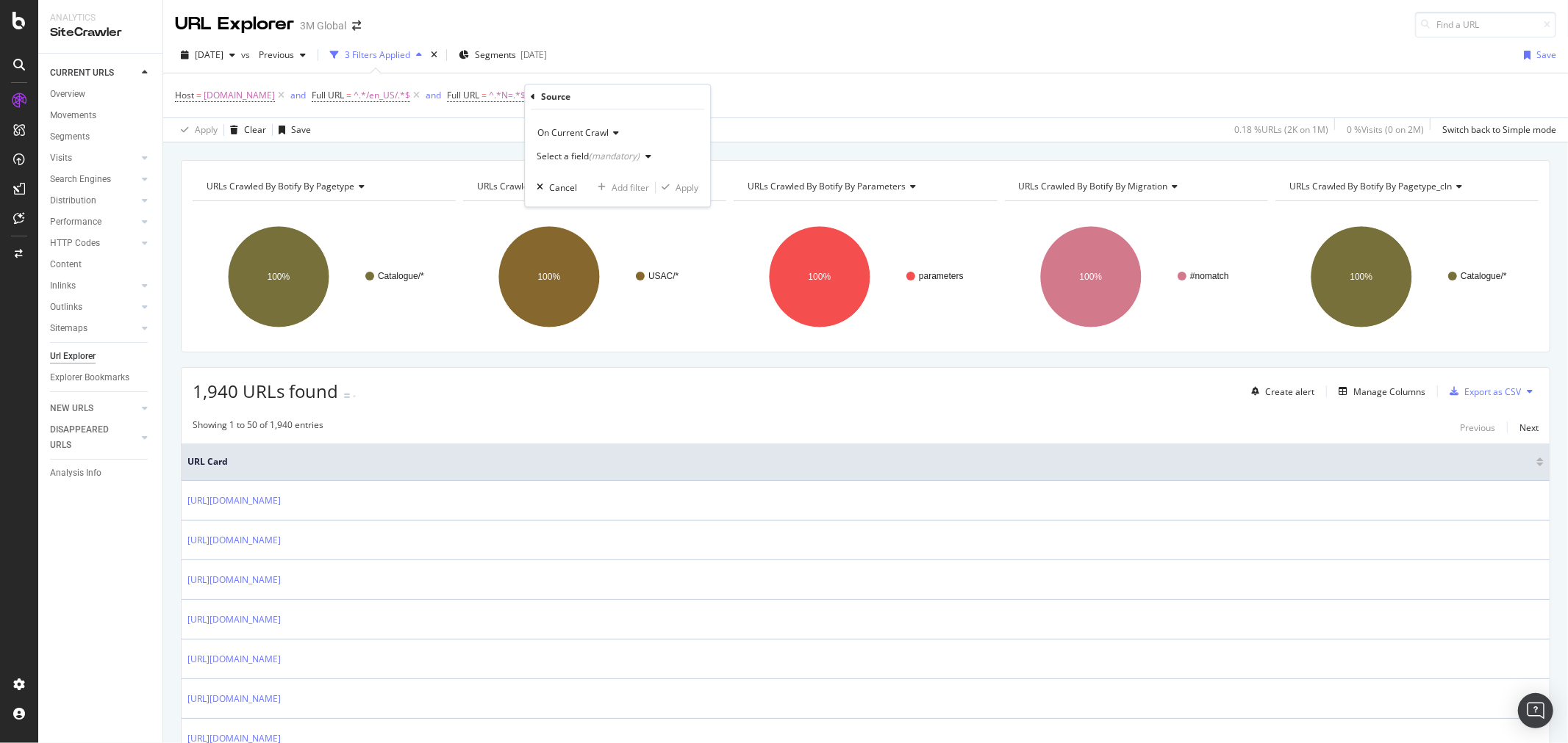
click at [617, 159] on div "(mandatory)" at bounding box center [613, 156] width 50 height 13
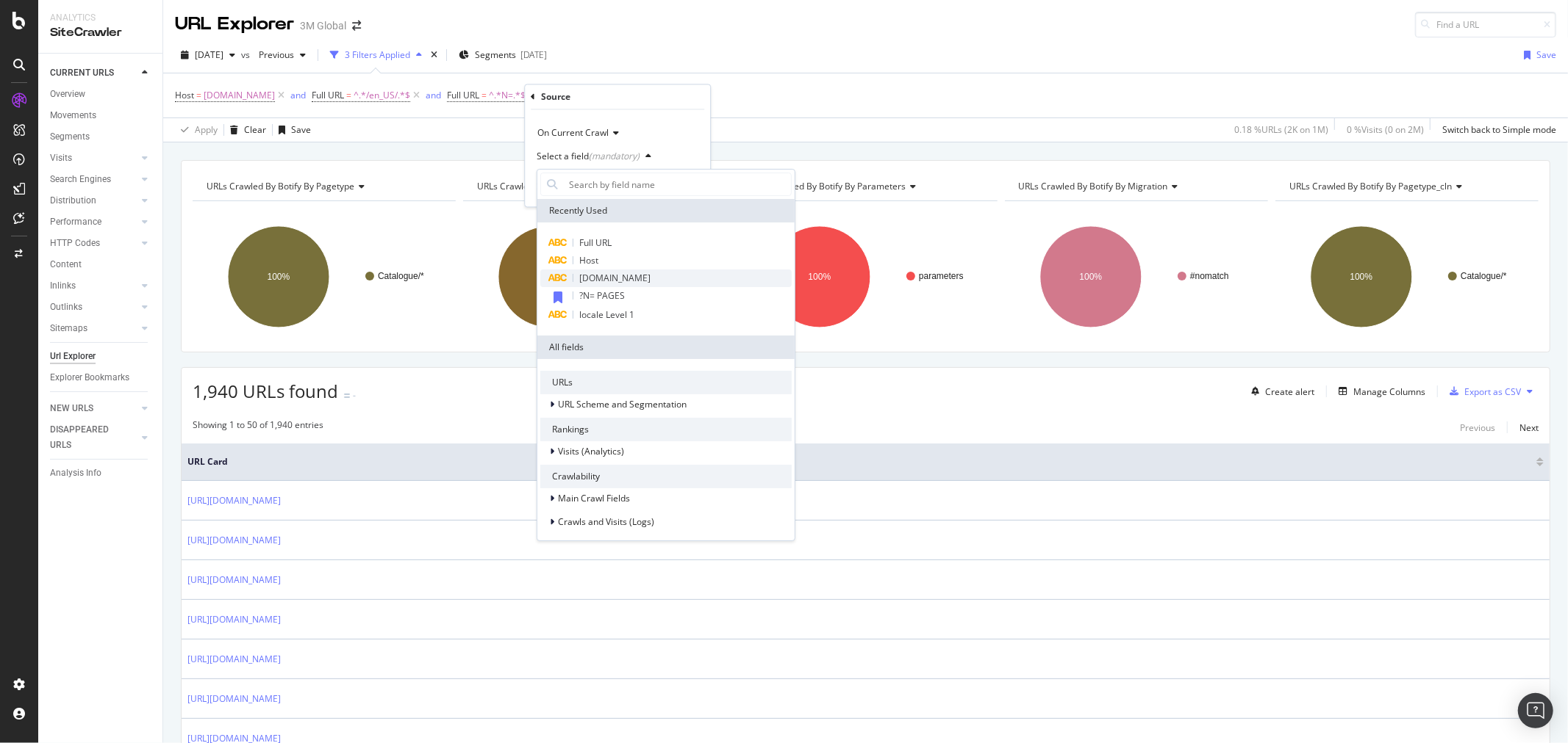
click at [654, 277] on div "[DOMAIN_NAME]" at bounding box center [665, 279] width 251 height 18
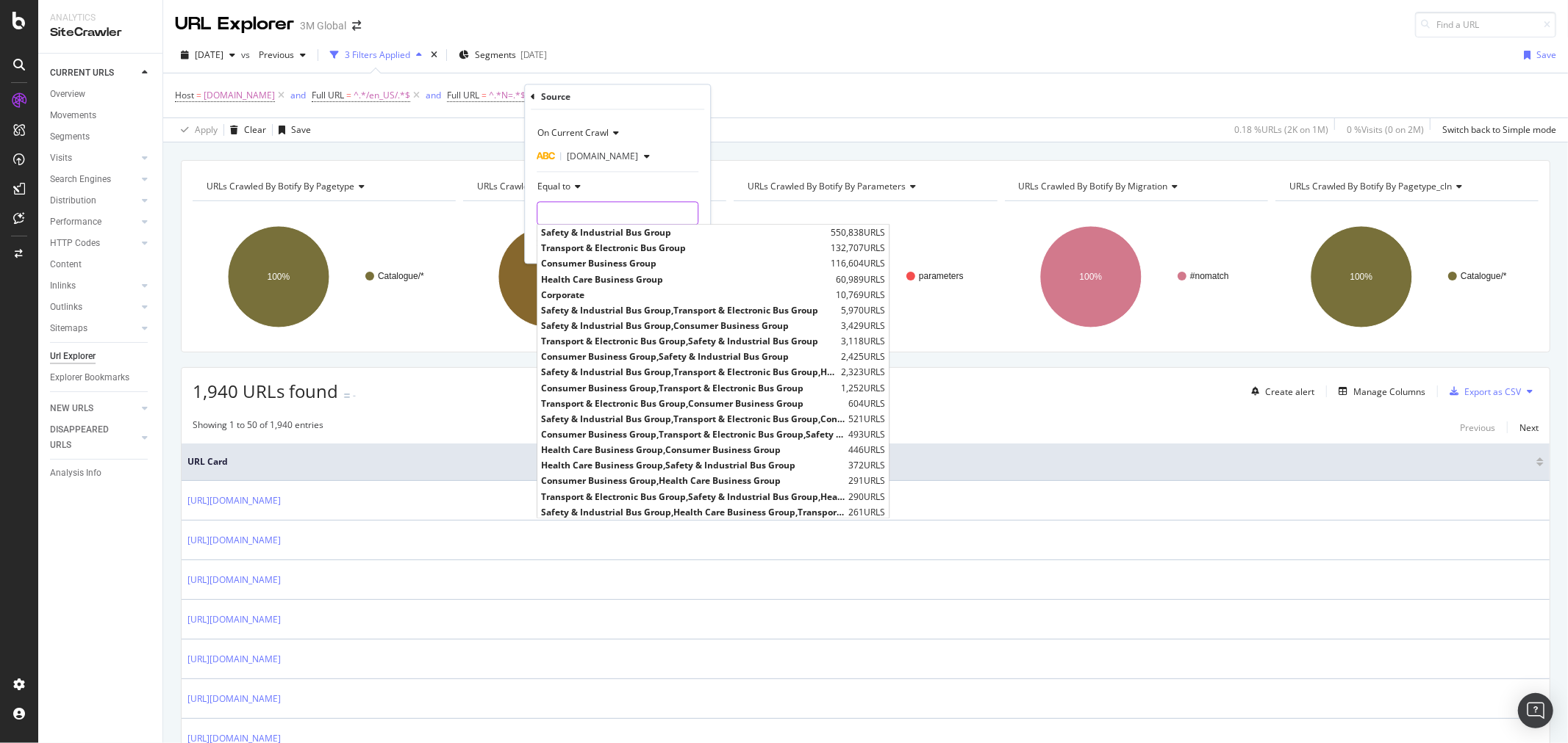
click at [605, 213] on input "text" at bounding box center [617, 213] width 160 height 24
click at [604, 231] on span "Safety & Industrial Bus Group" at bounding box center [683, 233] width 286 height 13
type input "Safety & Industrial Bus Group"
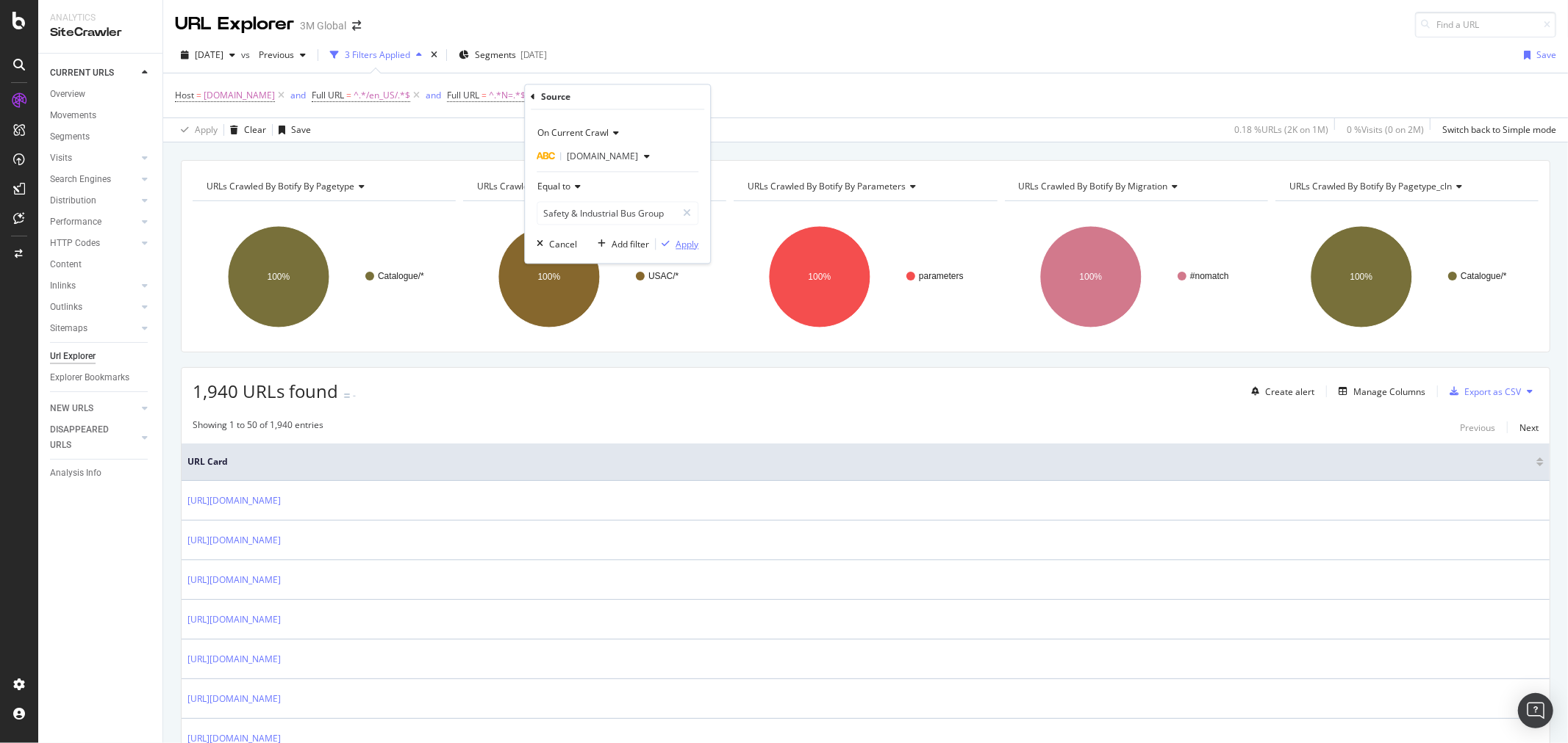
click at [692, 239] on div "Apply" at bounding box center [686, 244] width 23 height 13
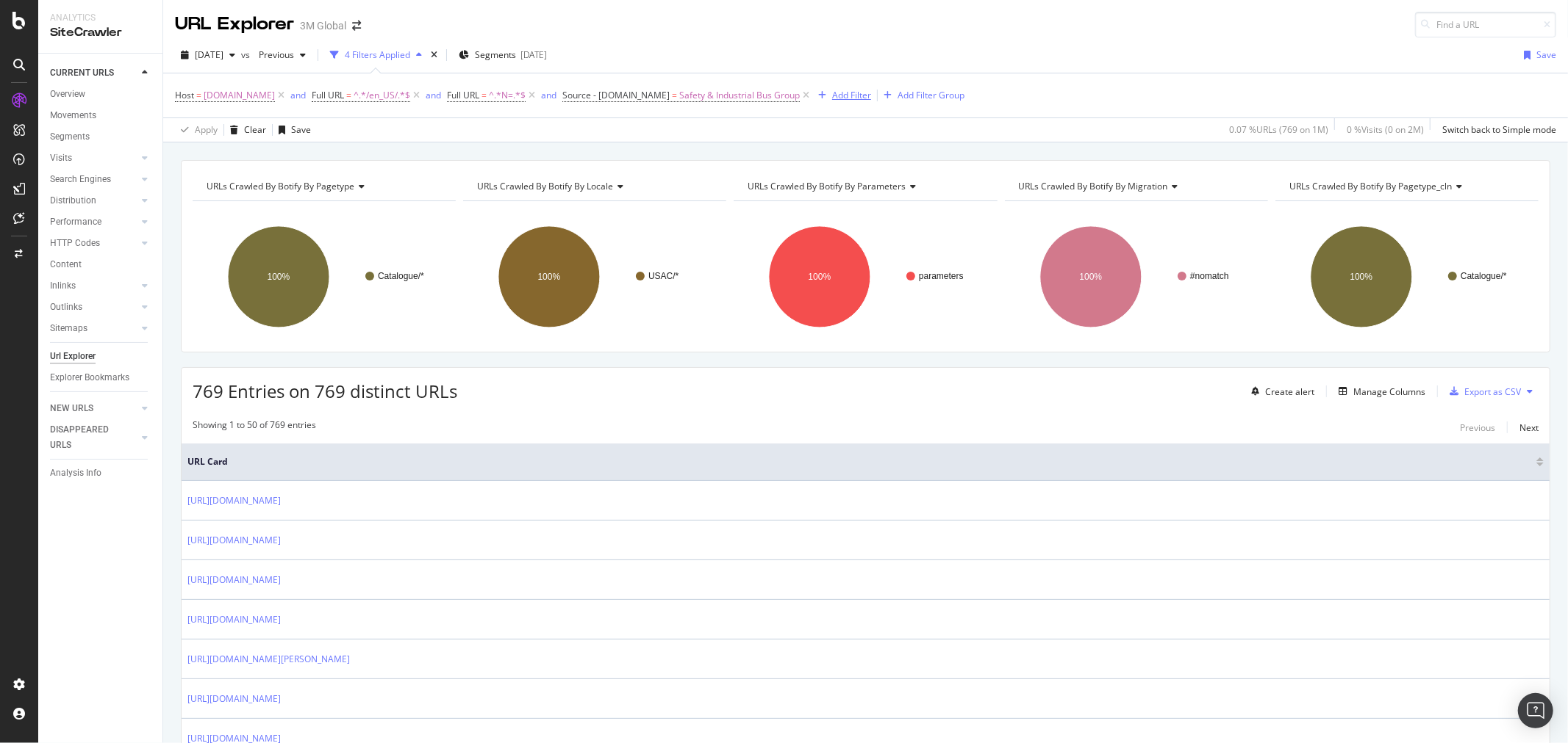
click at [837, 93] on div "Add Filter" at bounding box center [851, 95] width 39 height 13
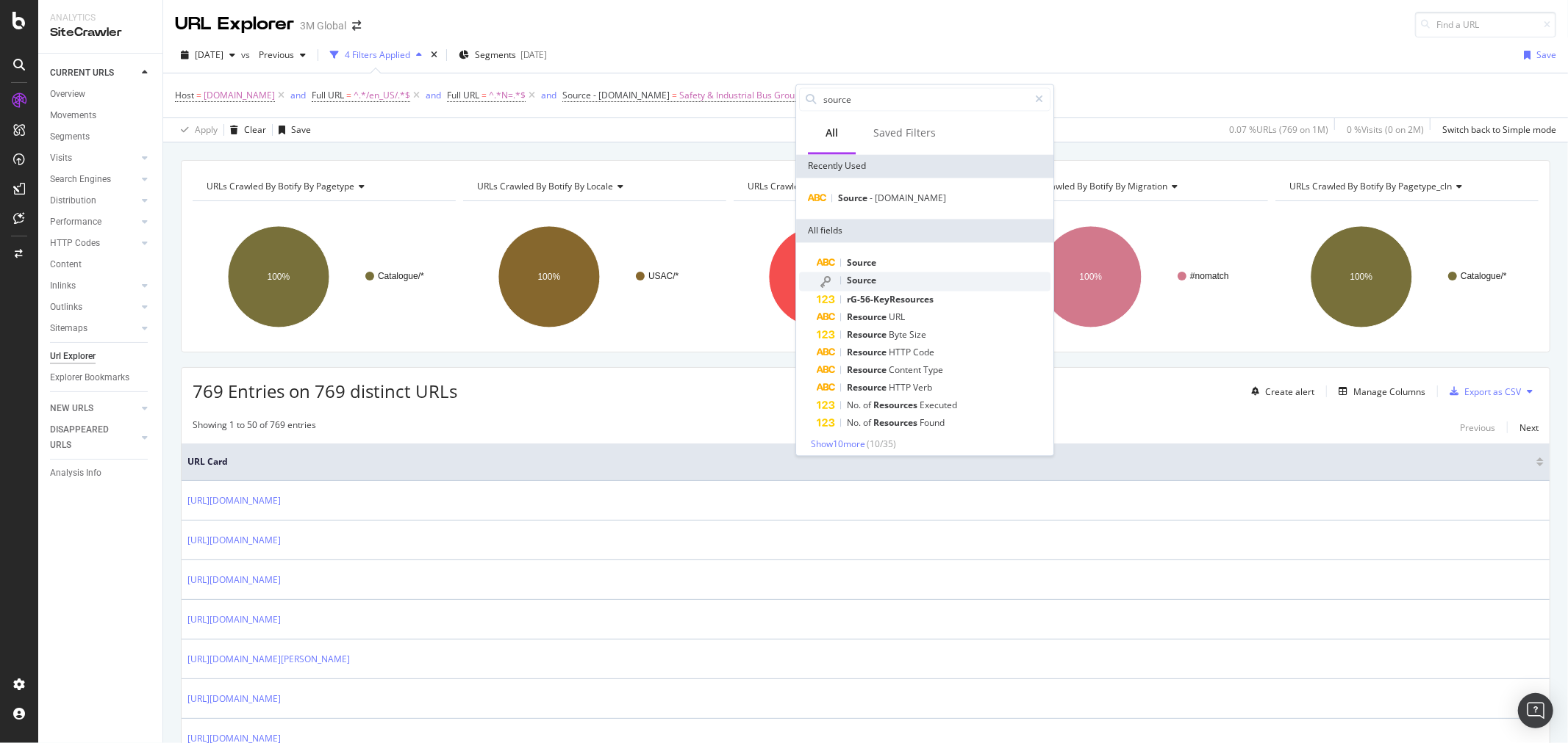
click at [899, 274] on div "Source" at bounding box center [933, 281] width 233 height 19
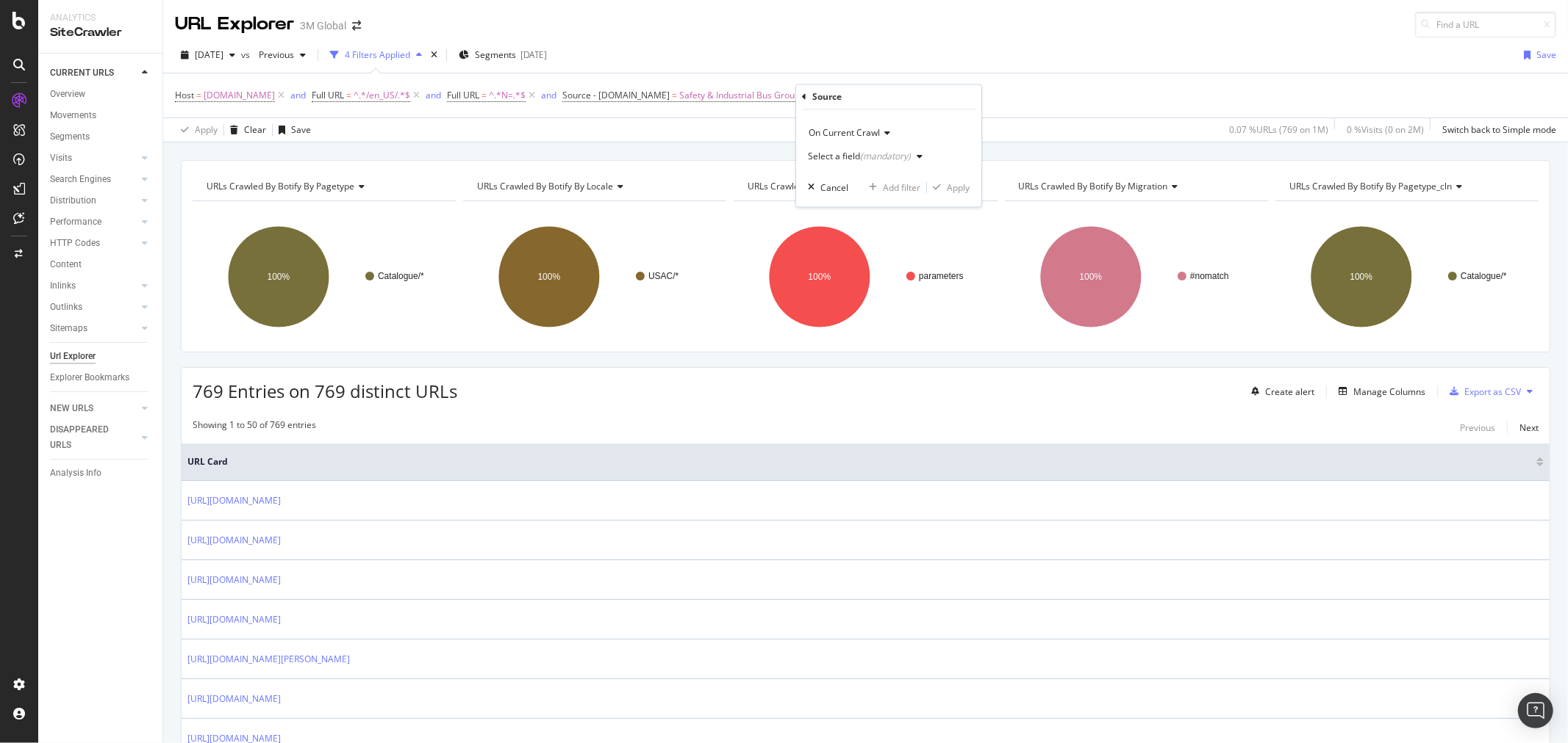
click at [891, 154] on div "(mandatory)" at bounding box center [885, 156] width 50 height 13
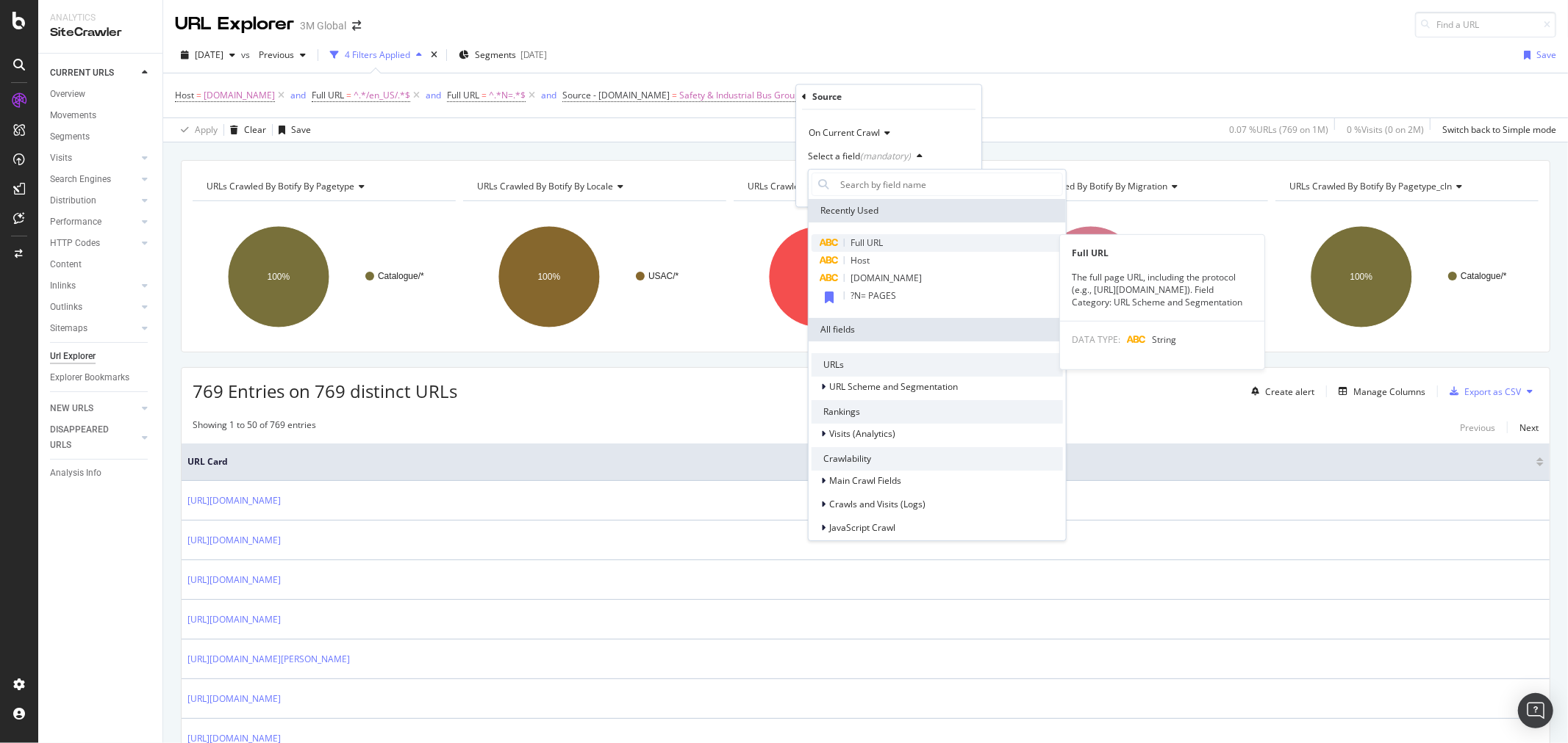
click at [915, 234] on div "Full URL" at bounding box center [937, 243] width 251 height 18
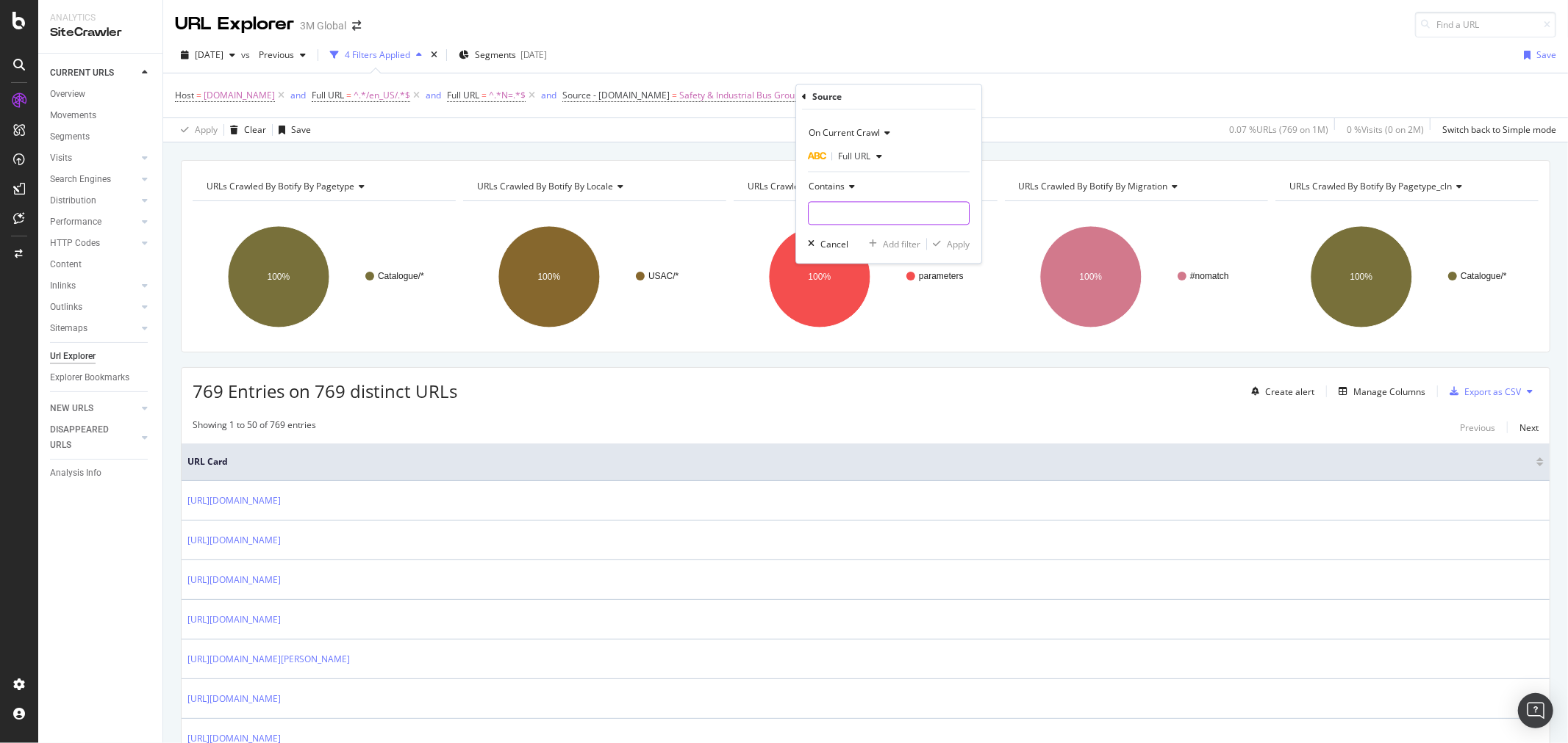
click at [884, 209] on input "text" at bounding box center [889, 213] width 160 height 24
type input "/en_US/"
click at [963, 245] on div "Apply" at bounding box center [958, 244] width 23 height 13
click at [1399, 388] on div "Manage Columns" at bounding box center [1389, 391] width 72 height 13
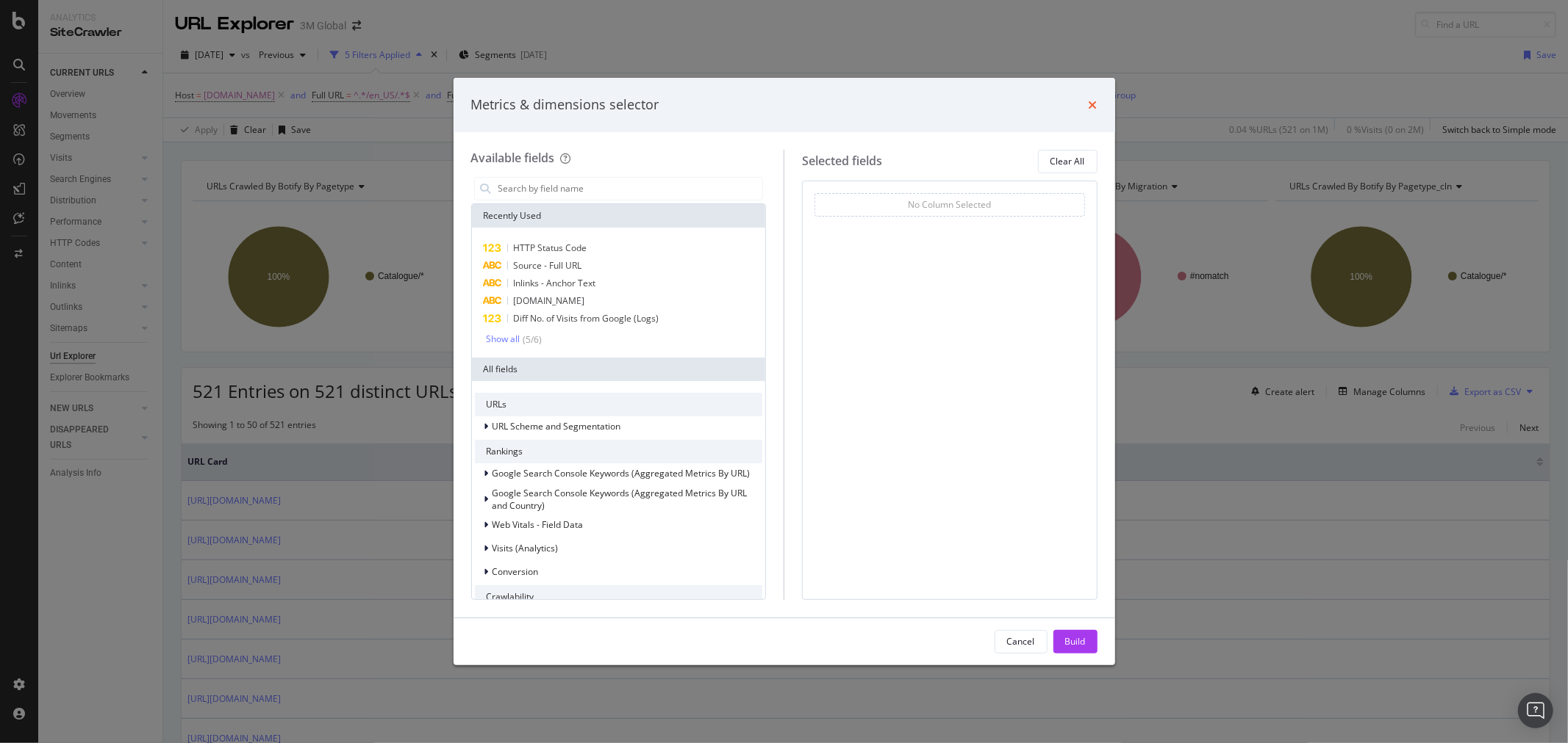
click at [1093, 100] on icon "times" at bounding box center [1092, 105] width 9 height 12
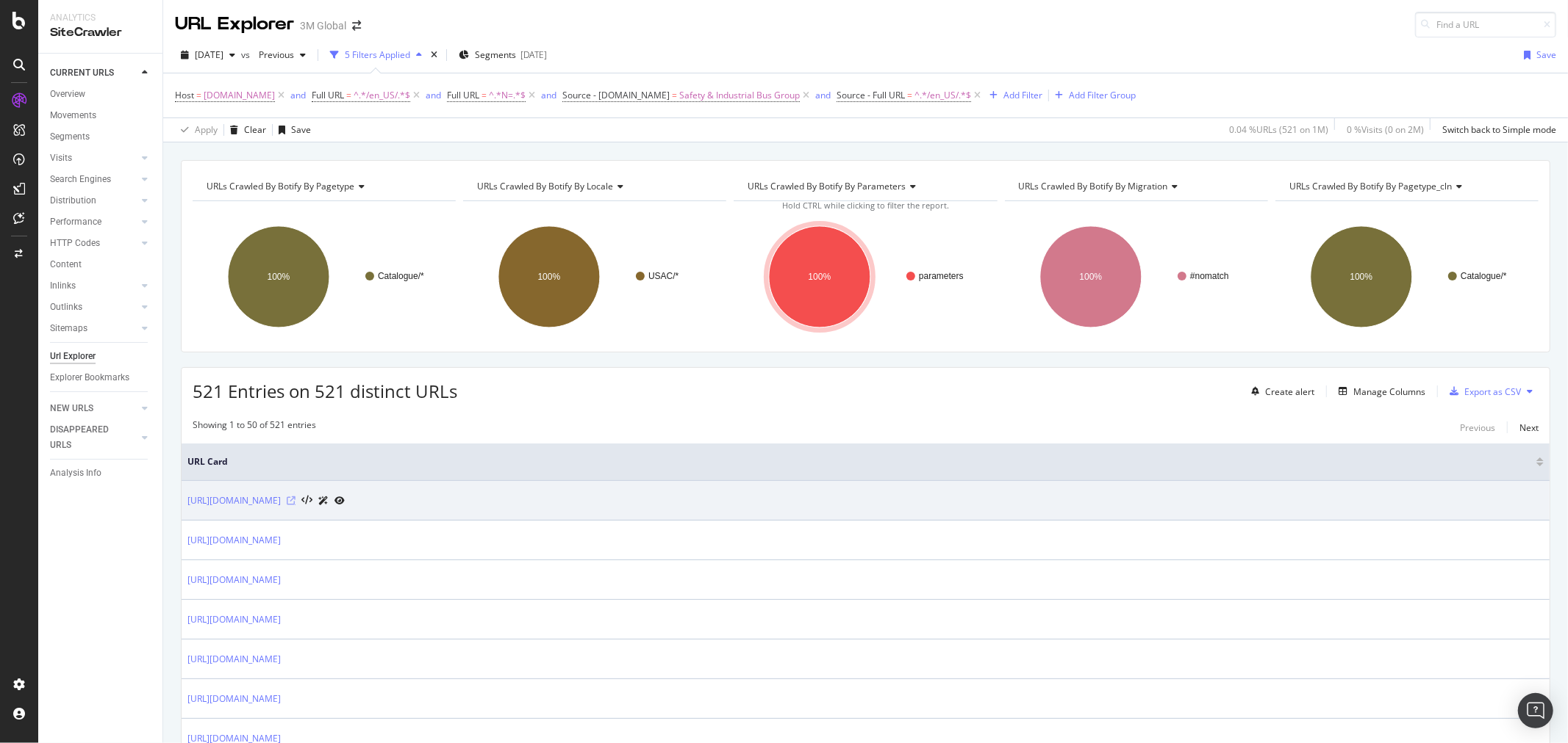
click at [296, 502] on icon at bounding box center [291, 501] width 9 height 9
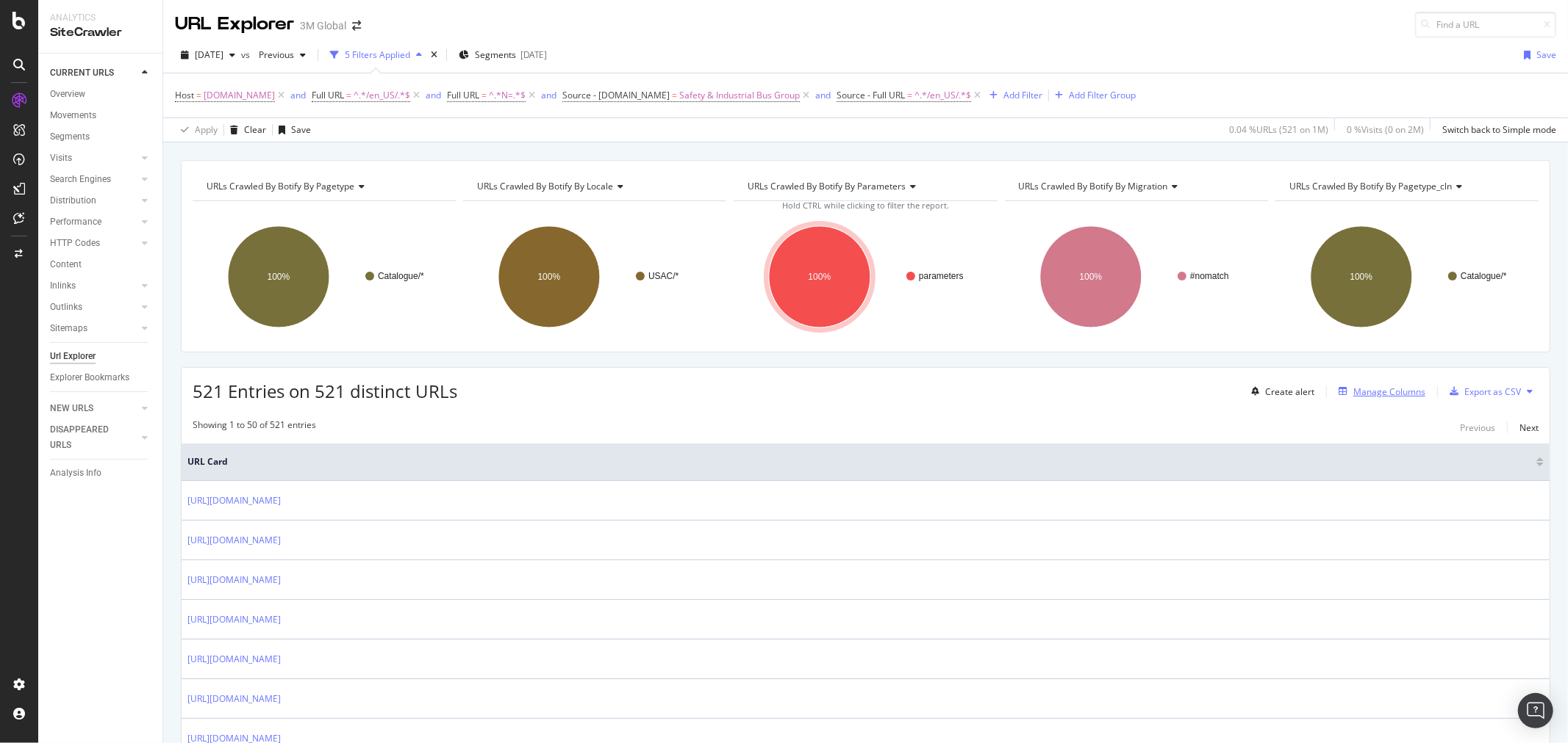
click at [1382, 396] on div "Manage Columns" at bounding box center [1389, 391] width 72 height 13
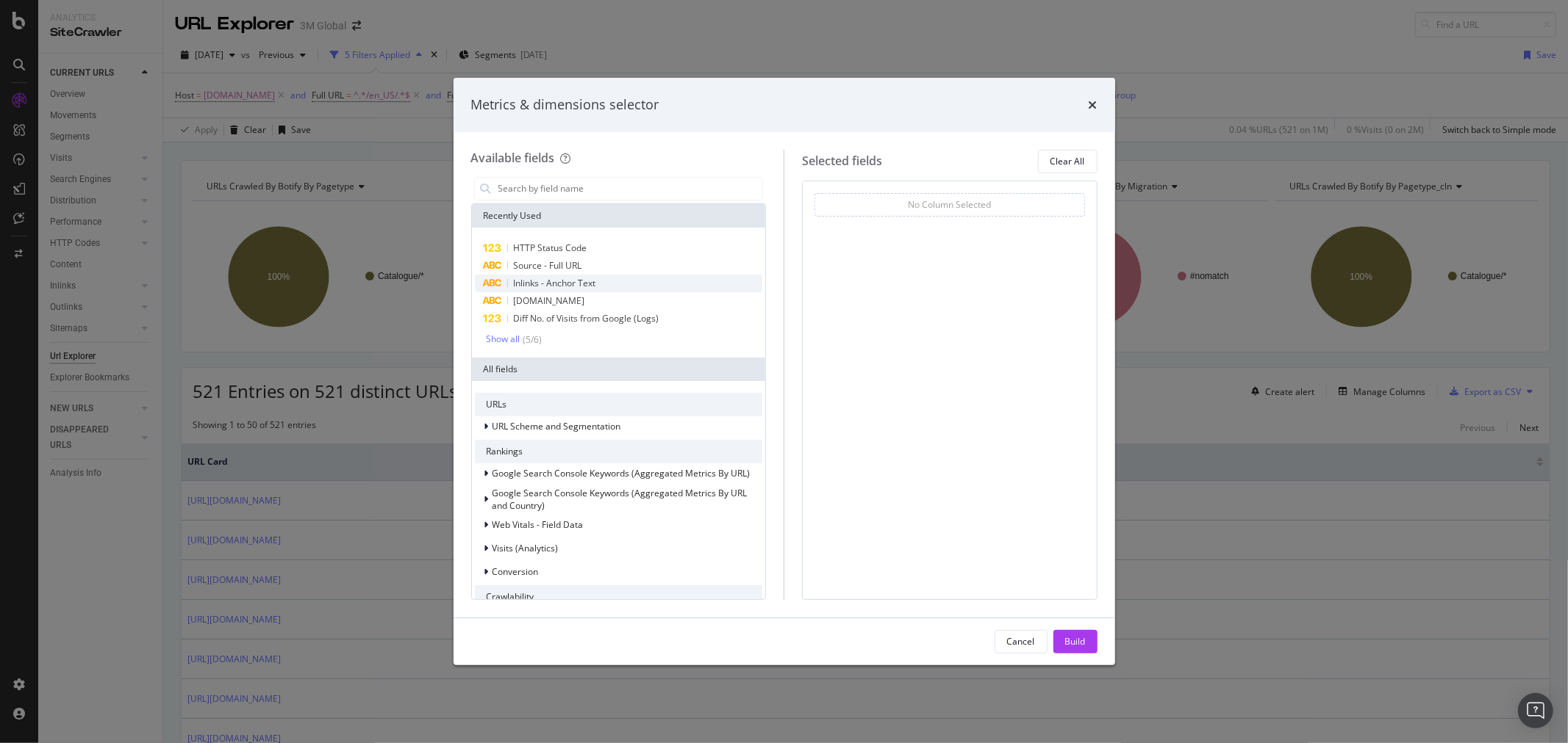
click at [581, 277] on span "Inlinks - Anchor Text" at bounding box center [555, 283] width 82 height 13
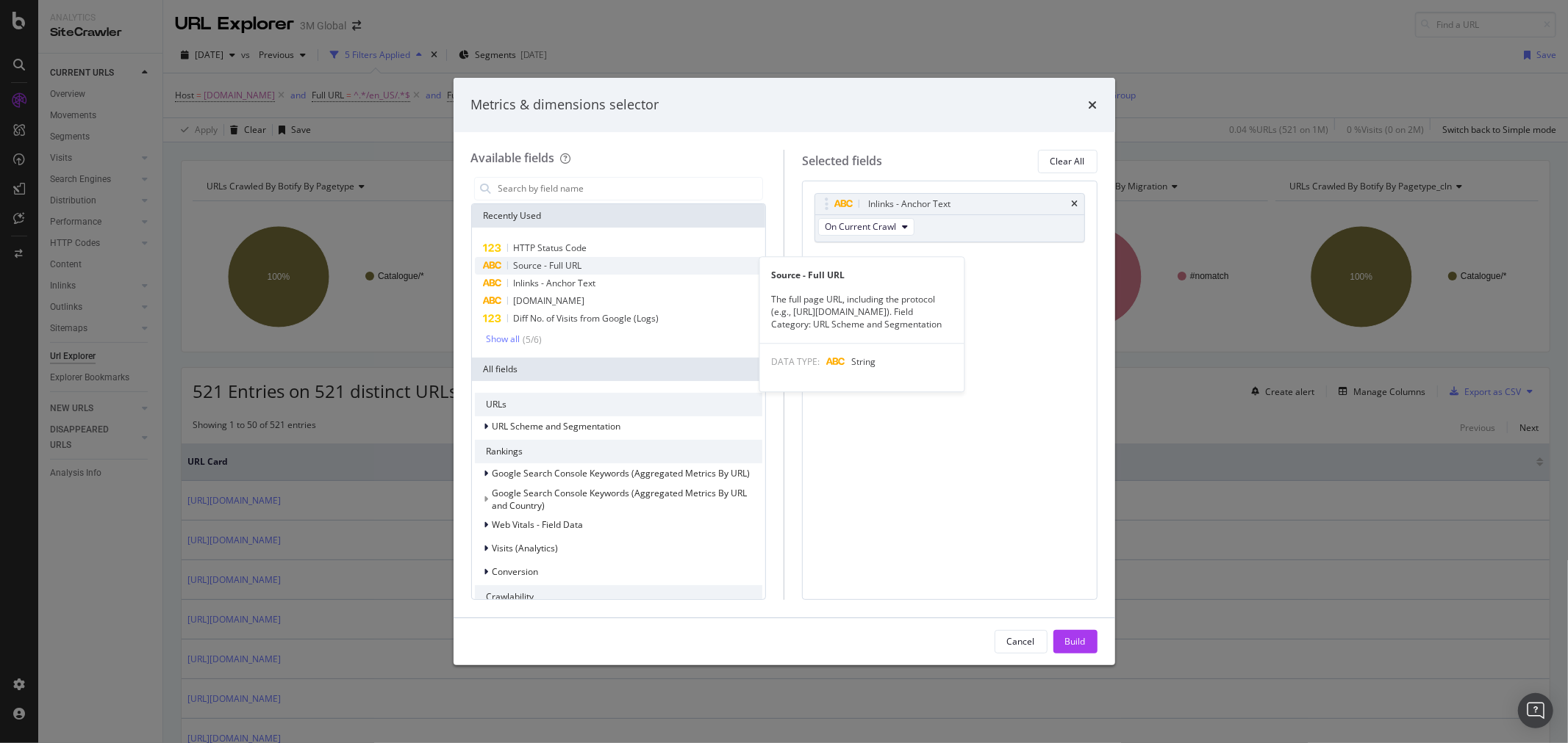
click at [581, 265] on span "Source - Full URL" at bounding box center [548, 265] width 68 height 13
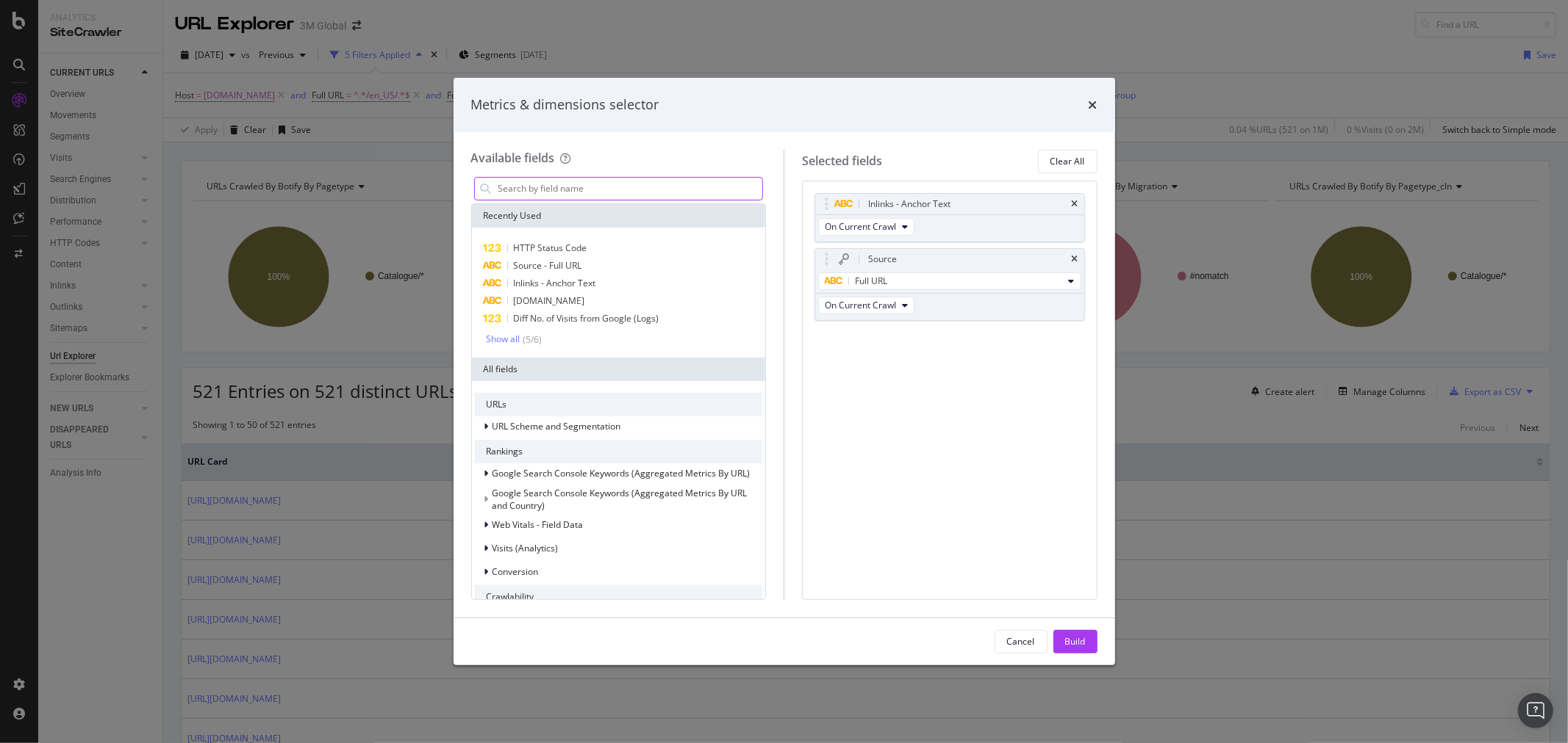
click at [599, 185] on input "modal" at bounding box center [630, 189] width 266 height 22
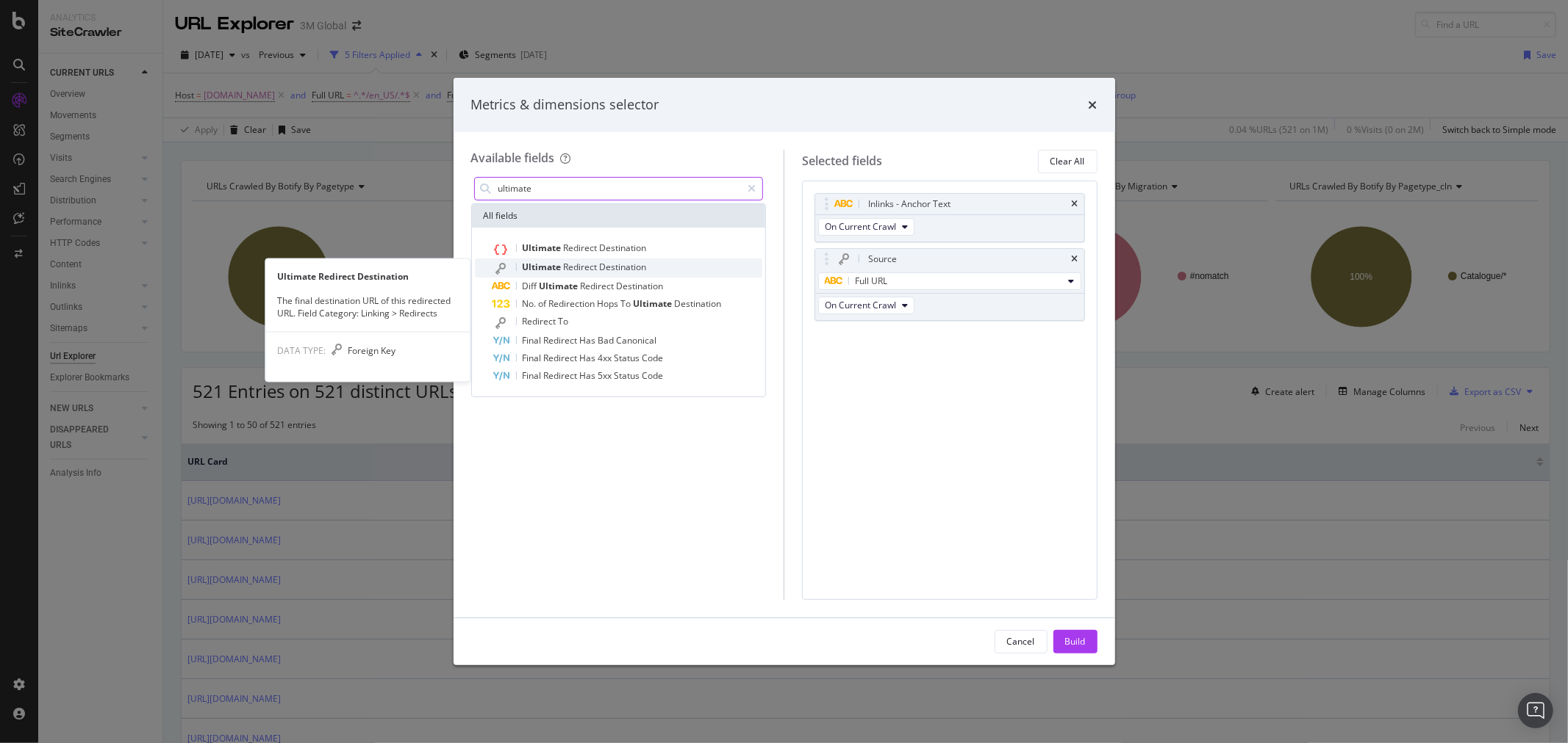
type input "ultimate"
click at [612, 265] on span "Destination" at bounding box center [624, 267] width 47 height 13
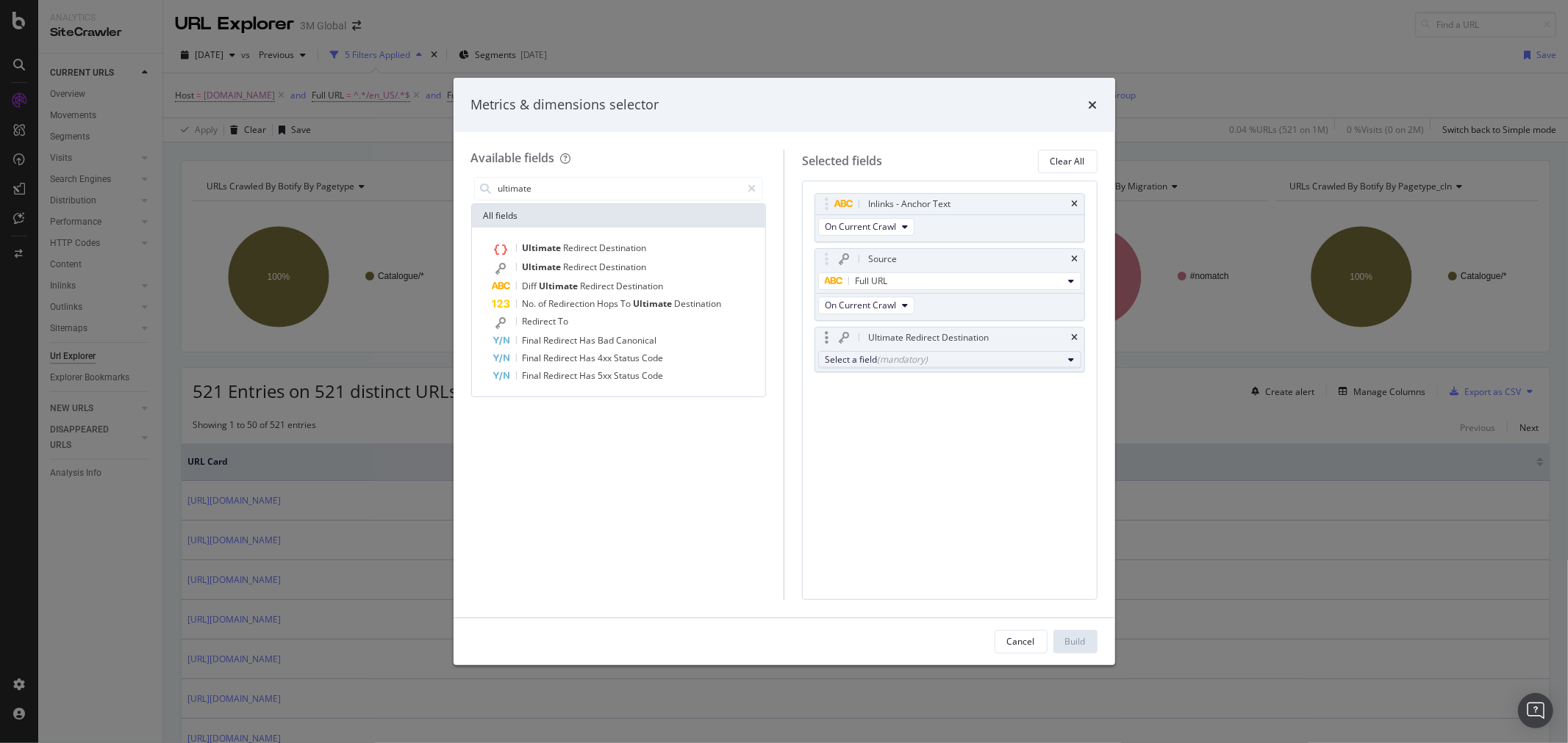
click at [967, 365] on div "Select a field (mandatory)" at bounding box center [943, 360] width 238 height 13
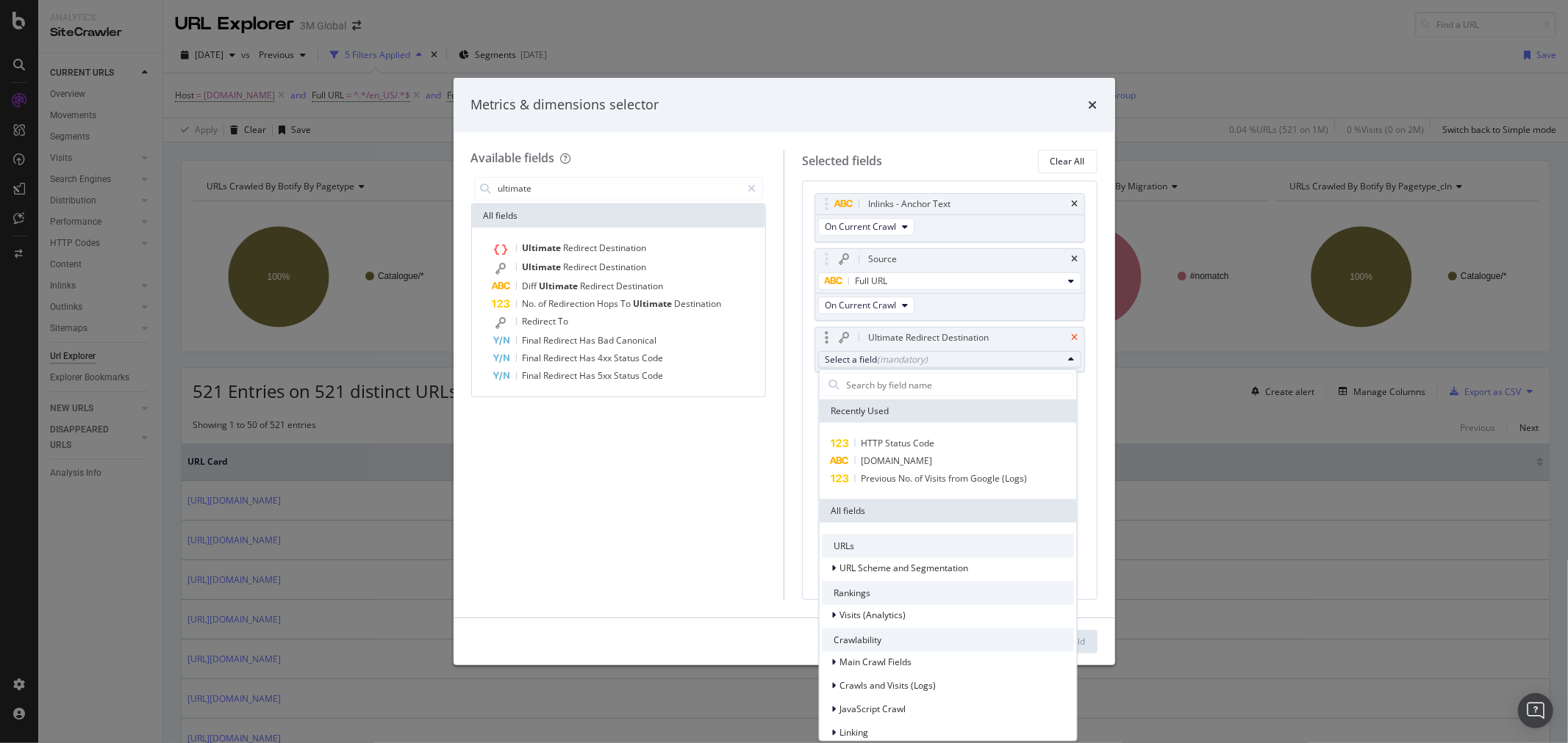
click at [1076, 338] on icon "times" at bounding box center [1075, 338] width 7 height 9
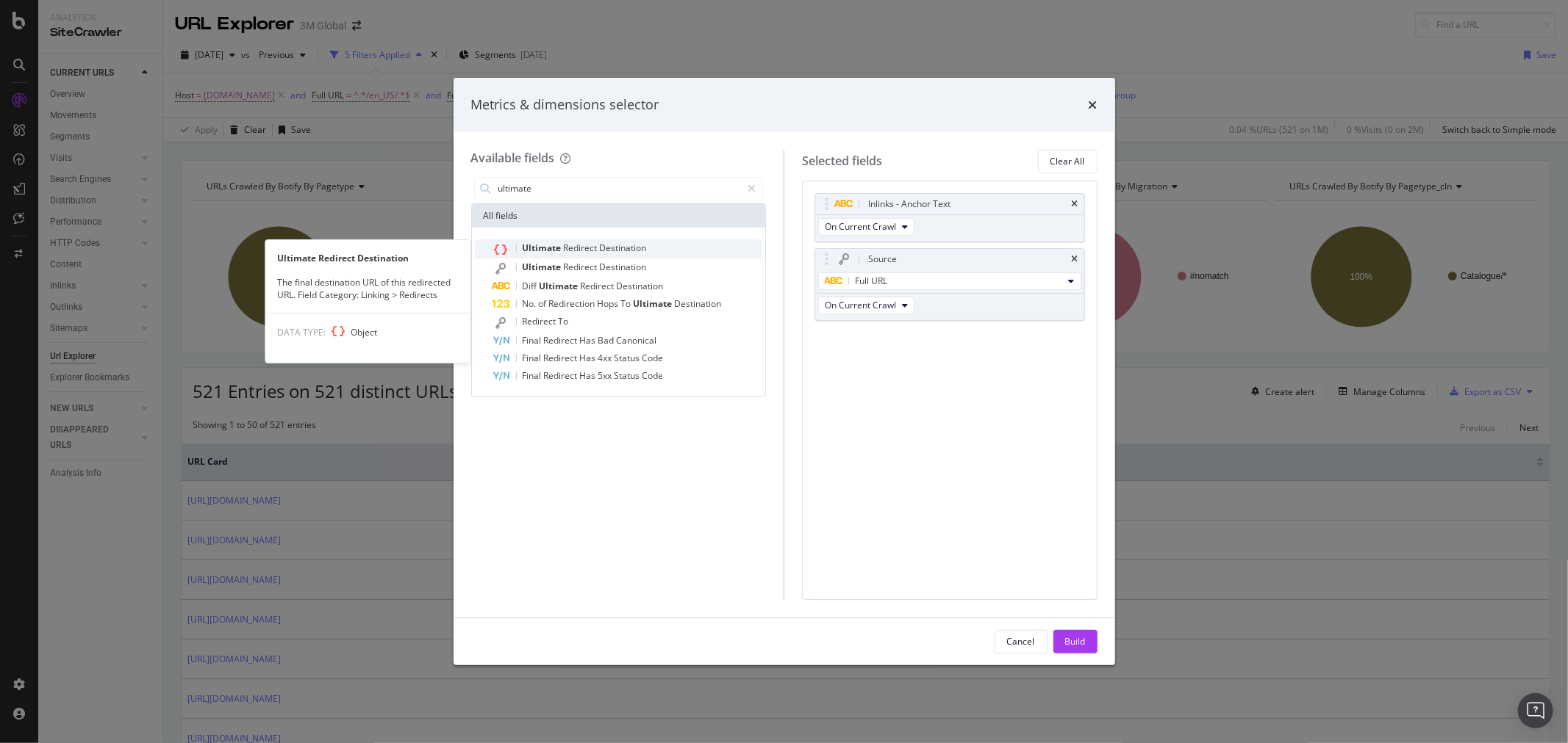
click at [591, 240] on div "Ultimate Redirect Destination" at bounding box center [628, 248] width 271 height 19
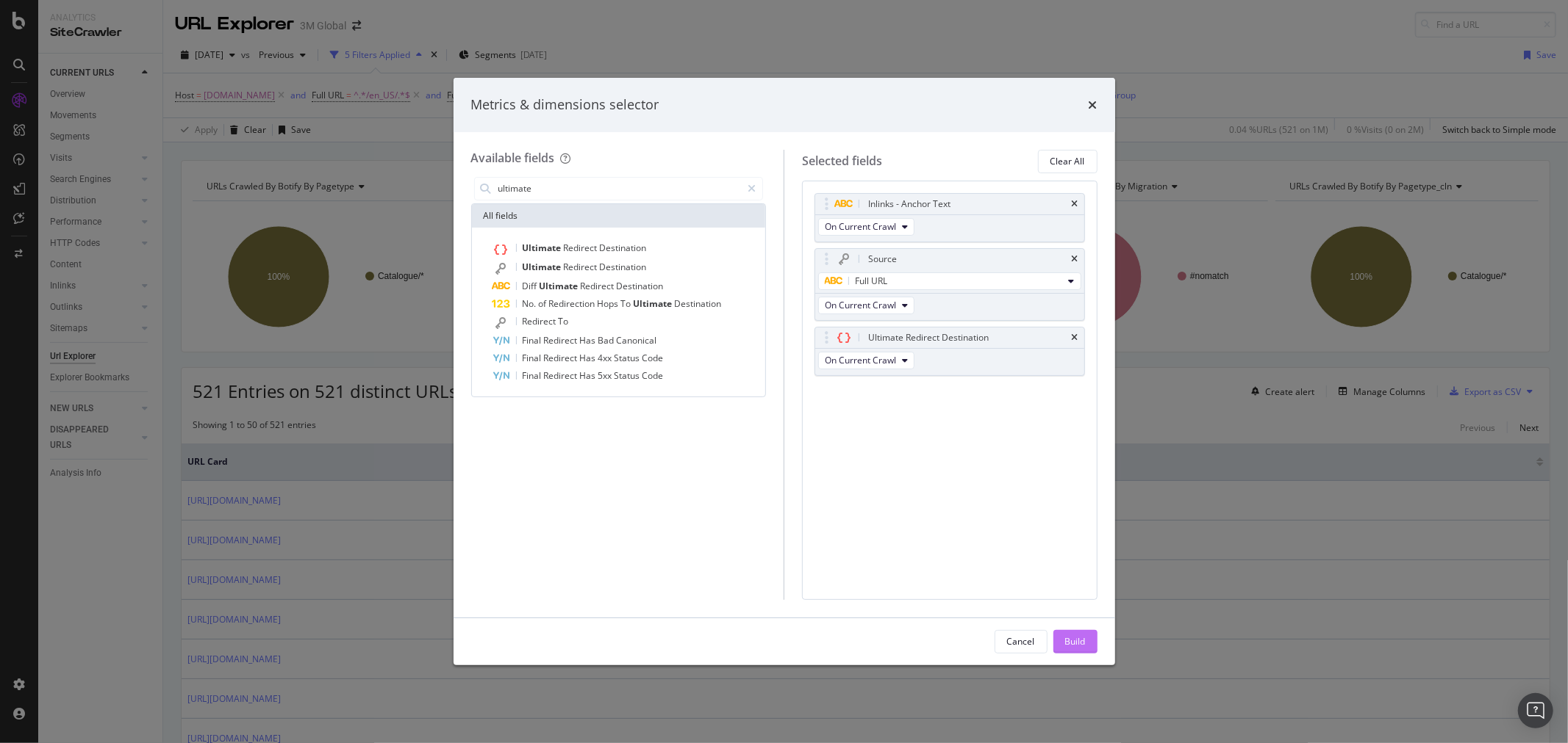
click at [1085, 642] on div "Build" at bounding box center [1075, 641] width 21 height 13
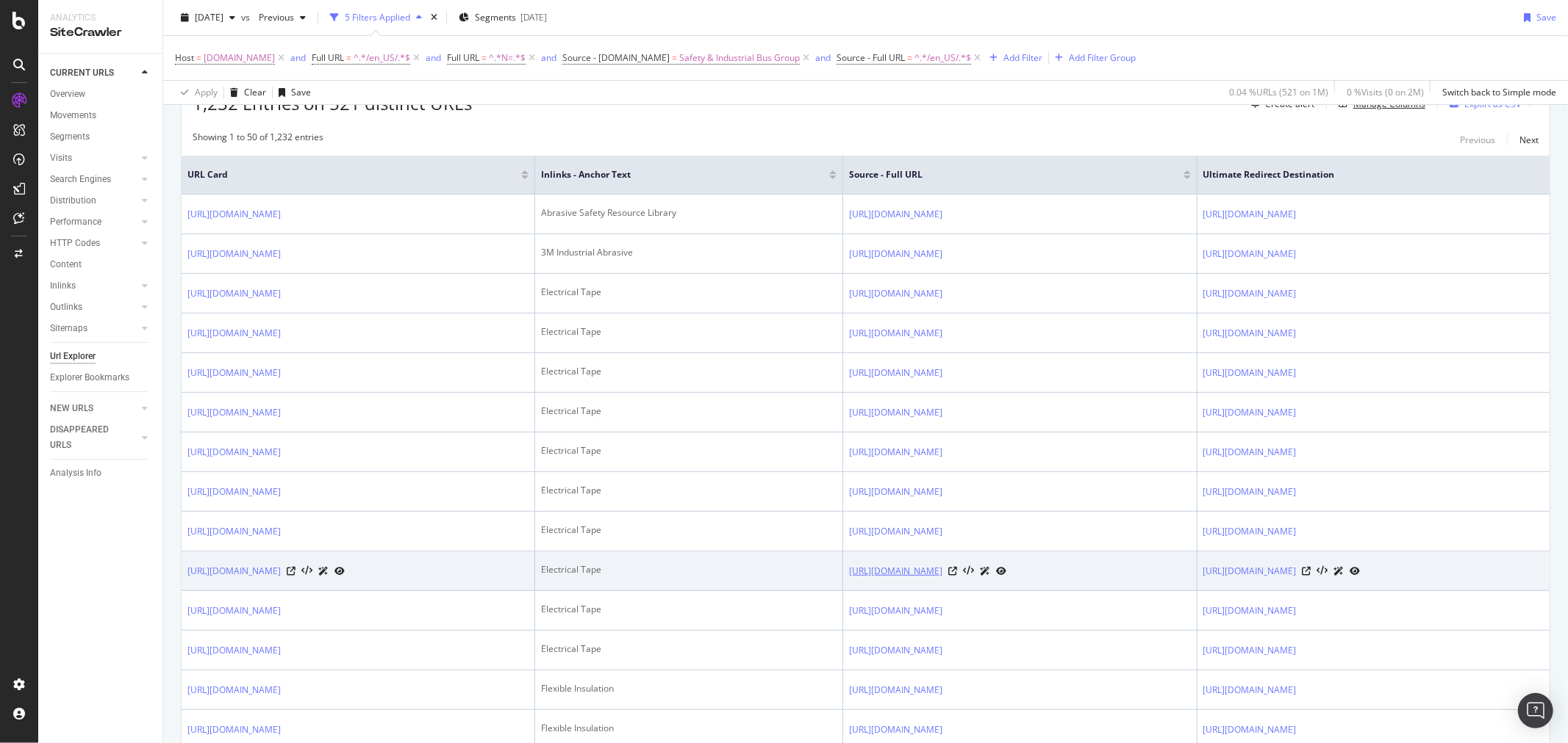
scroll to position [245, 0]
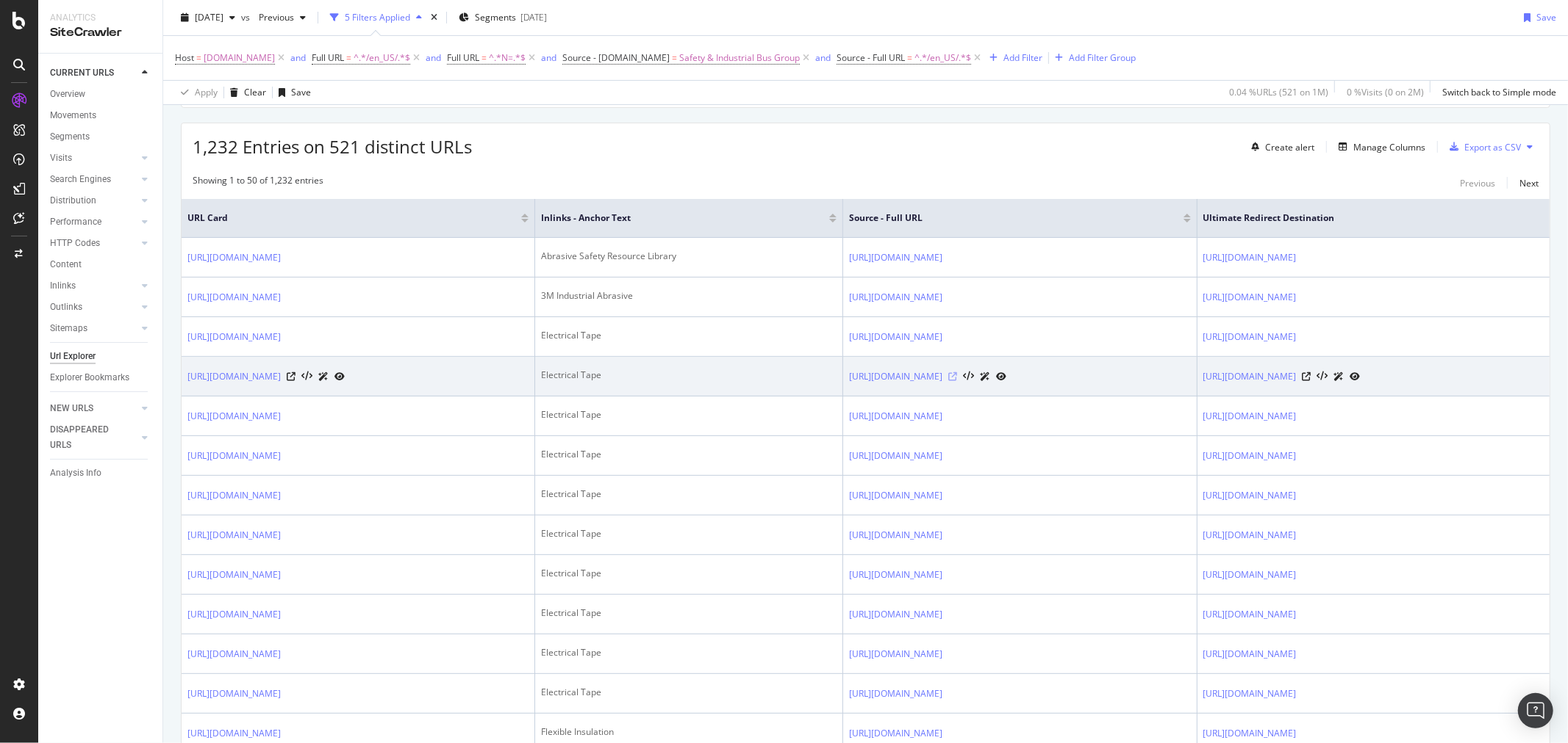
click at [957, 381] on icon at bounding box center [952, 376] width 9 height 9
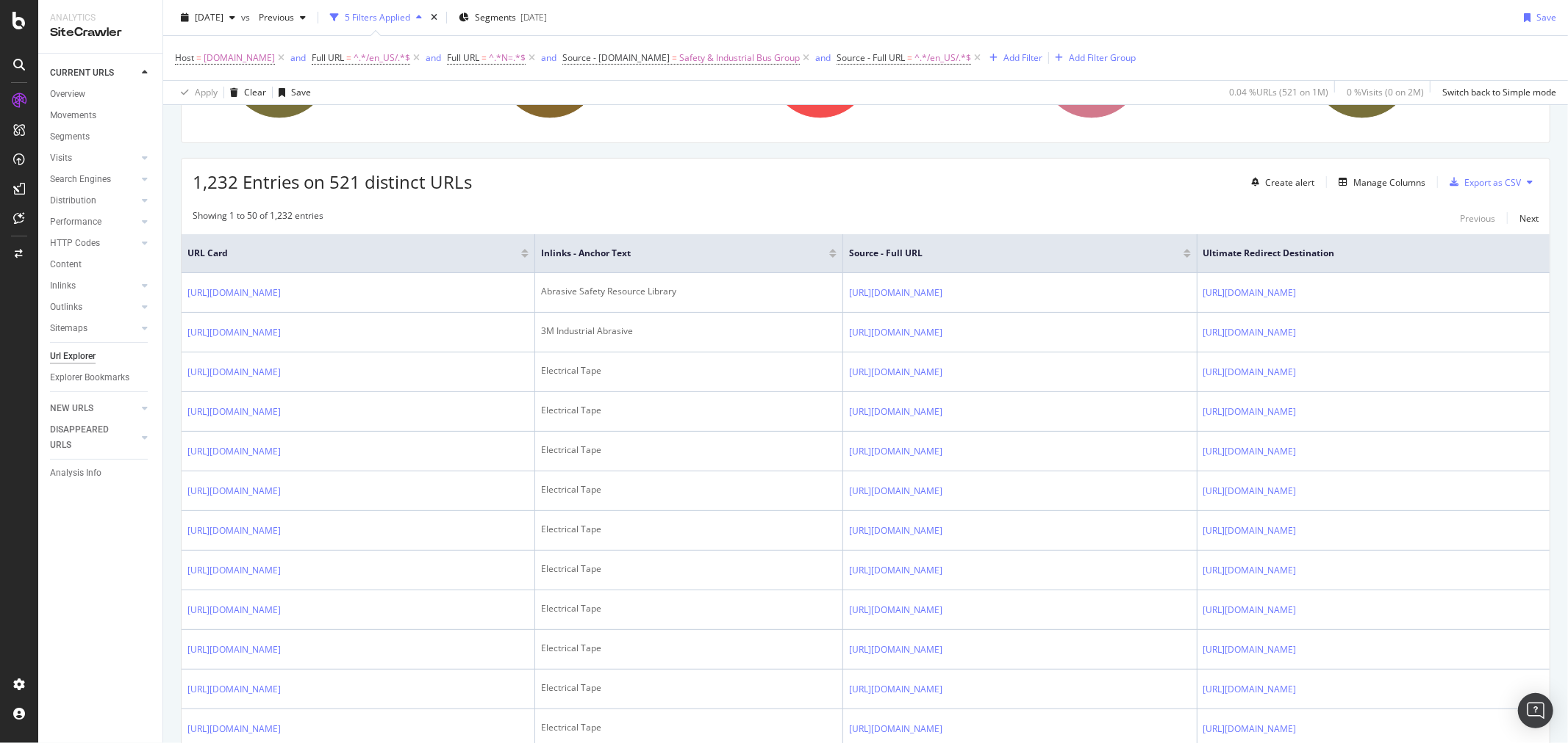
scroll to position [0, 0]
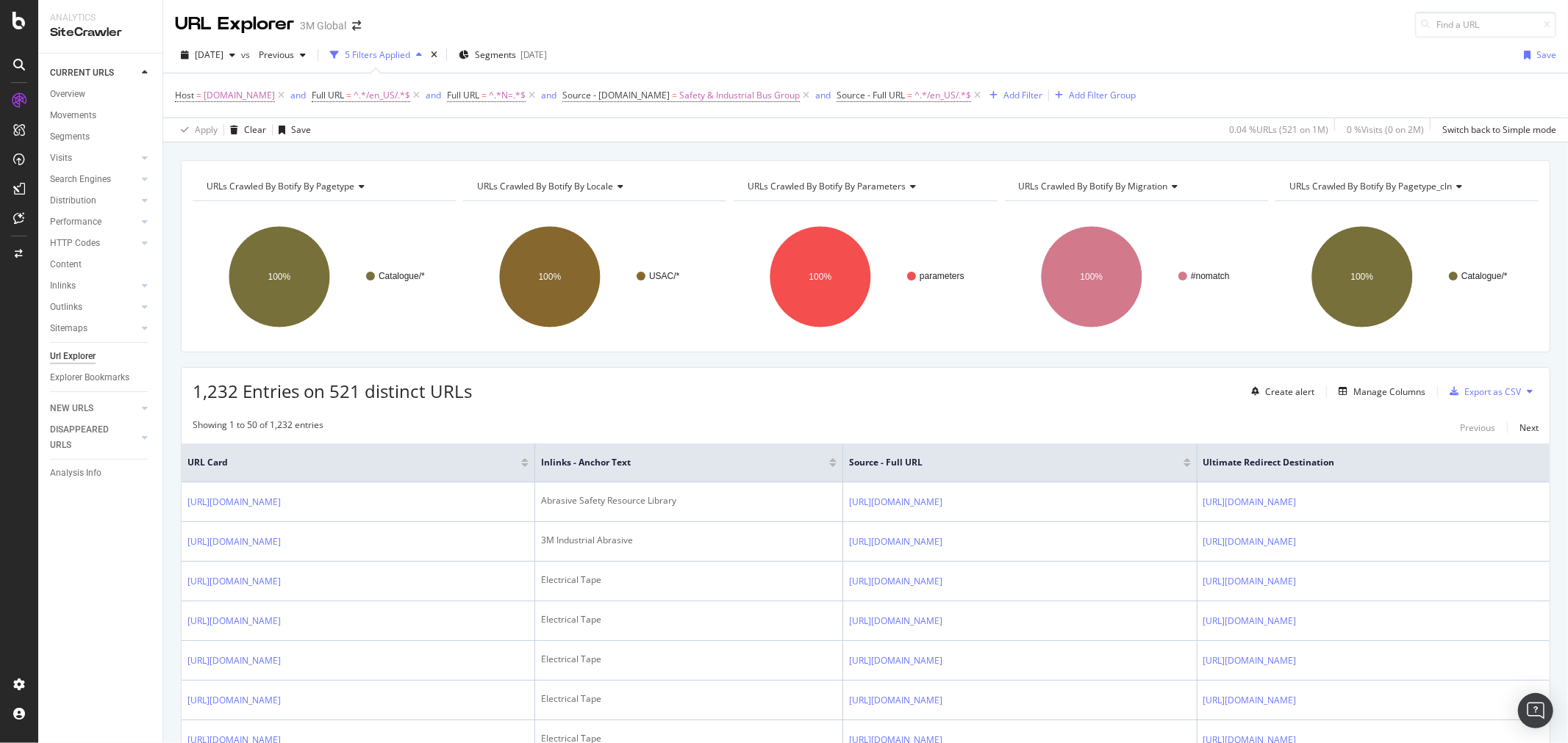
drag, startPoint x: 1271, startPoint y: 537, endPoint x: 1017, endPoint y: 362, distance: 308.4
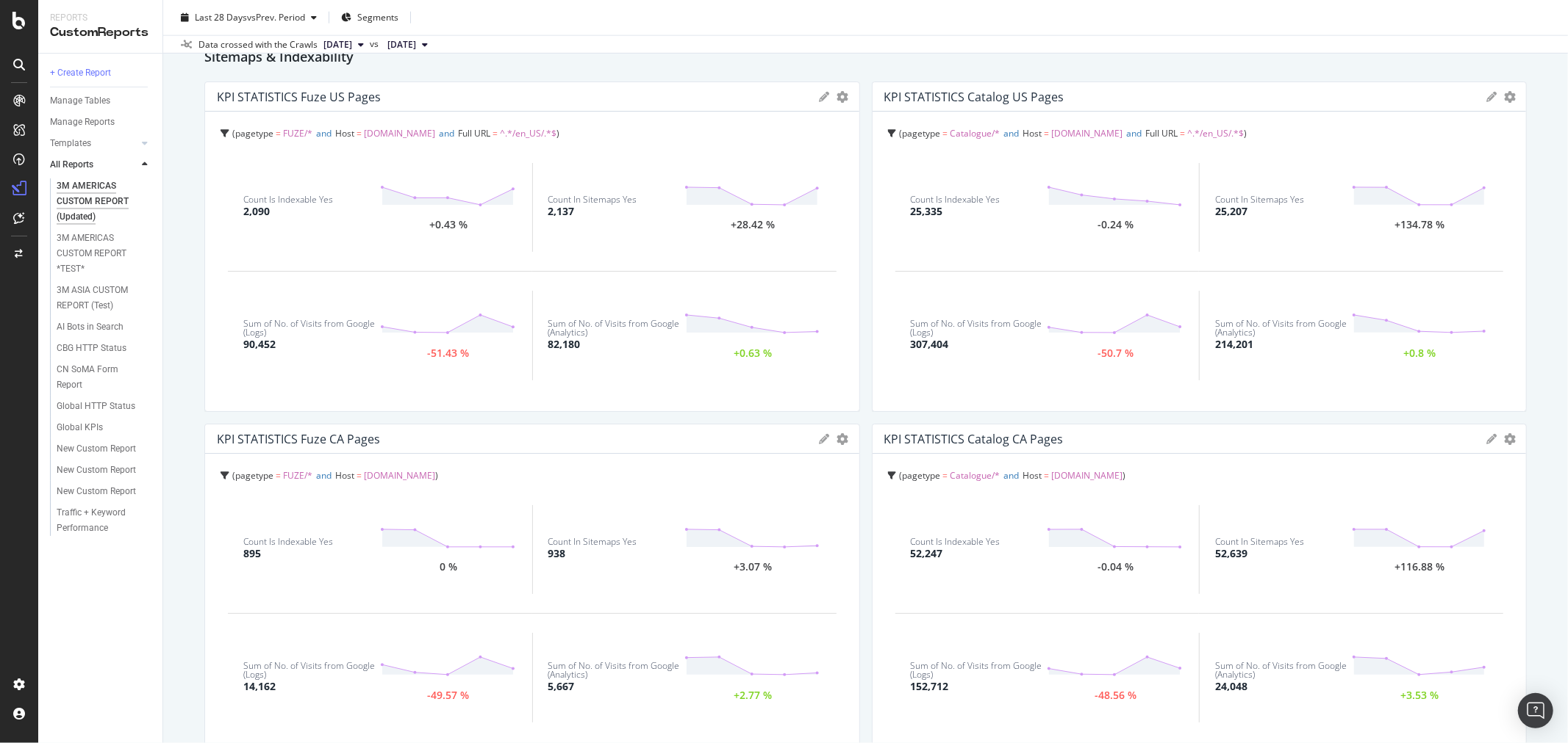
scroll to position [1550, 0]
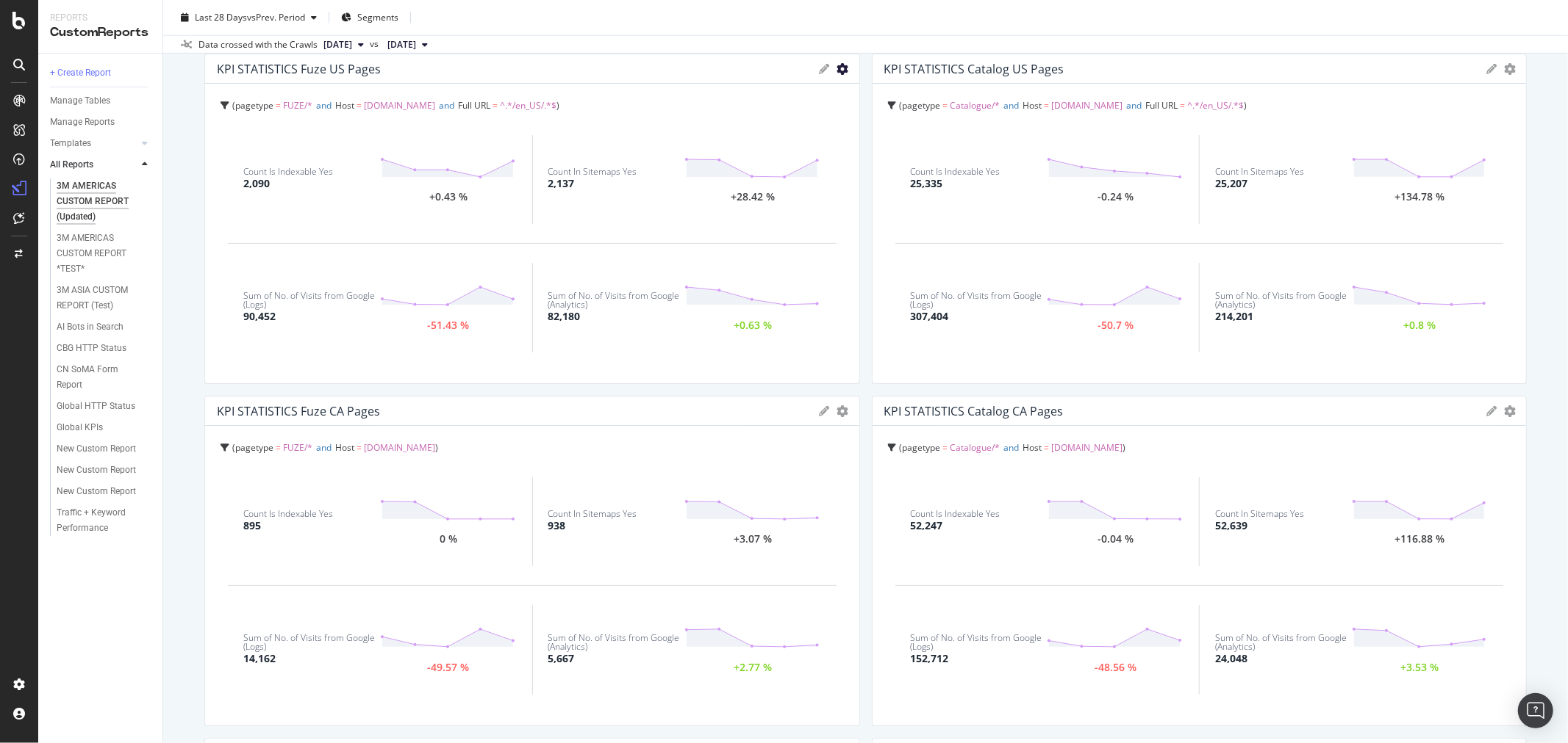
click at [837, 66] on icon "gear" at bounding box center [843, 69] width 12 height 12
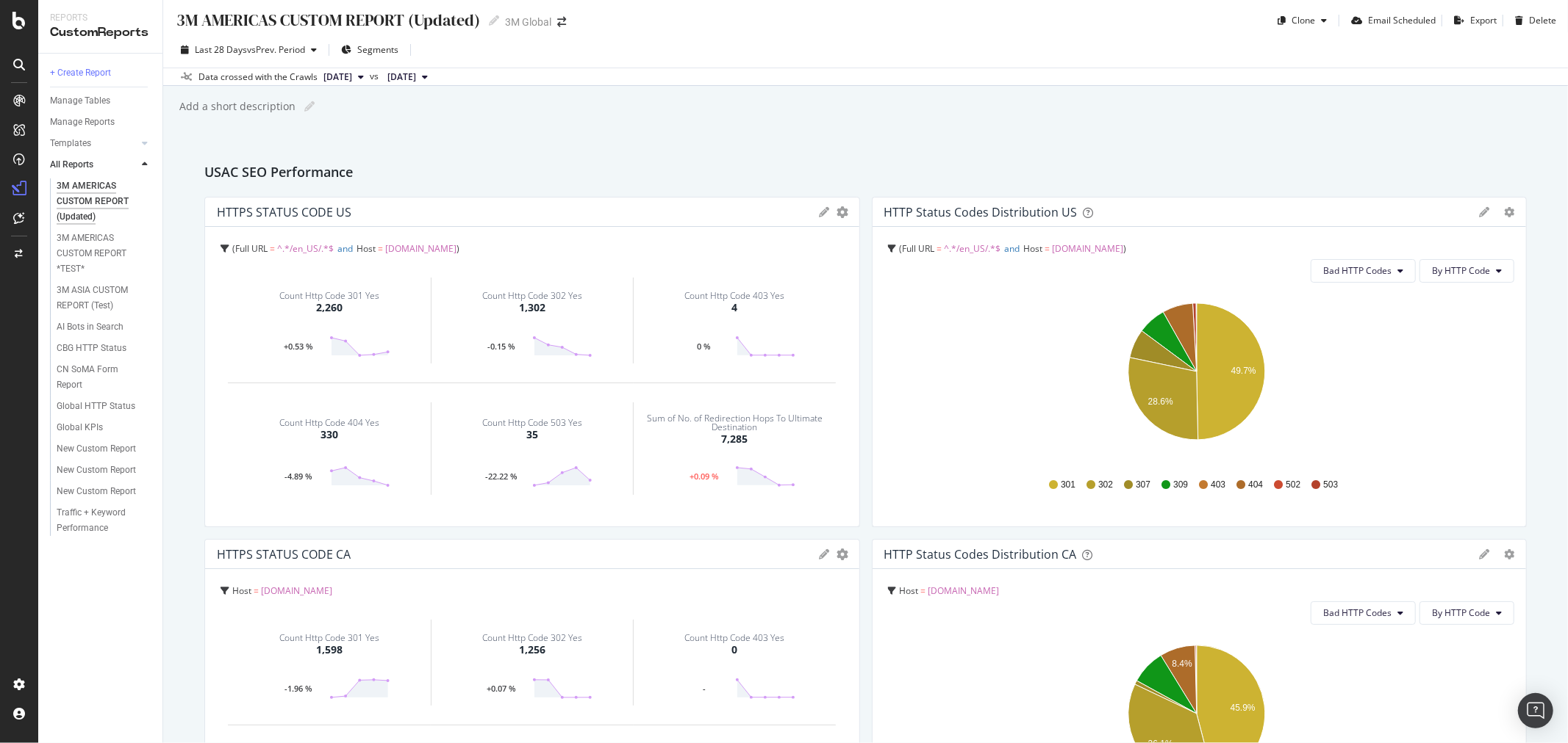
scroll to position [0, 0]
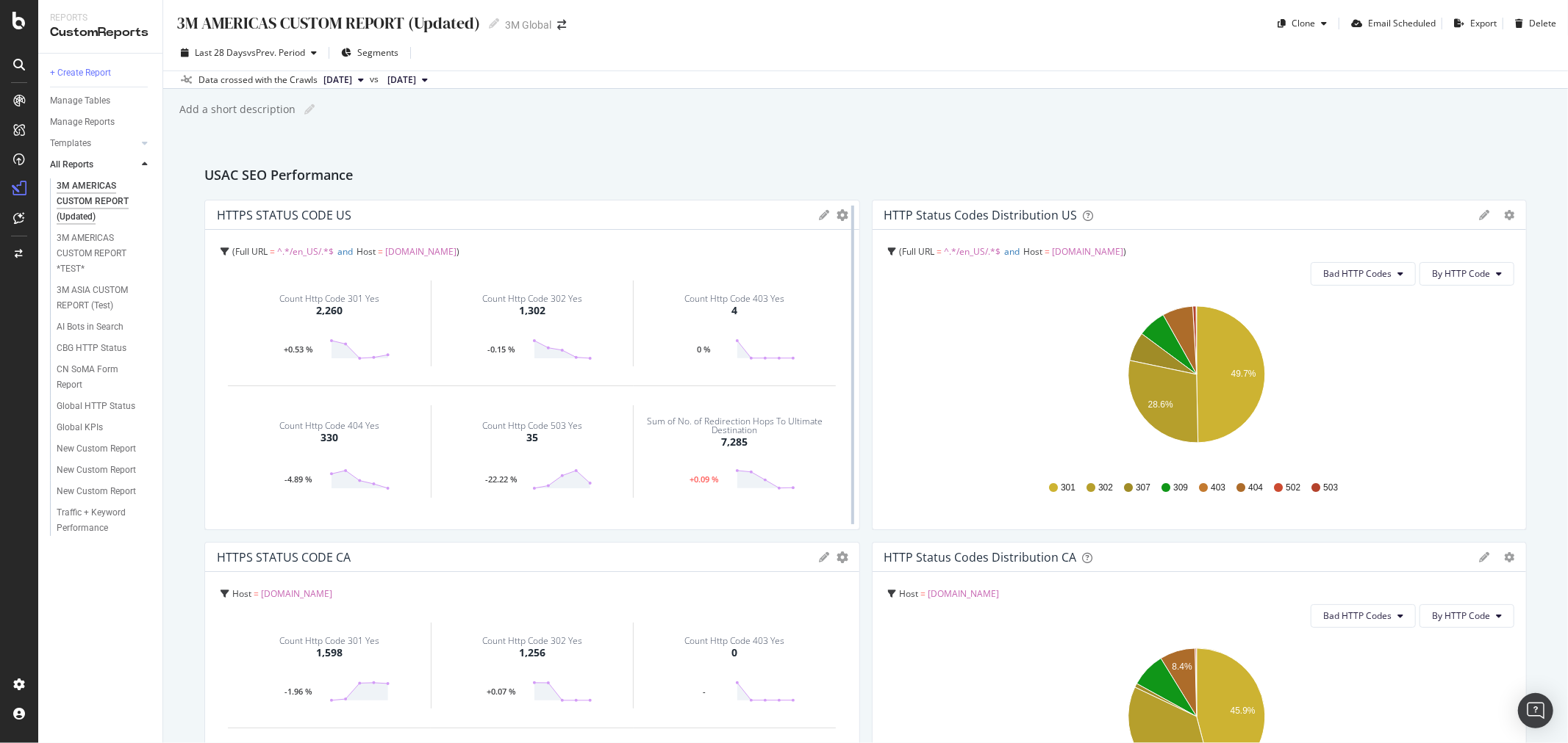
click at [845, 210] on div at bounding box center [852, 365] width 15 height 331
click at [837, 213] on icon "gear" at bounding box center [843, 215] width 12 height 12
click at [757, 298] on span "Edit KPIs" at bounding box center [782, 298] width 153 height 20
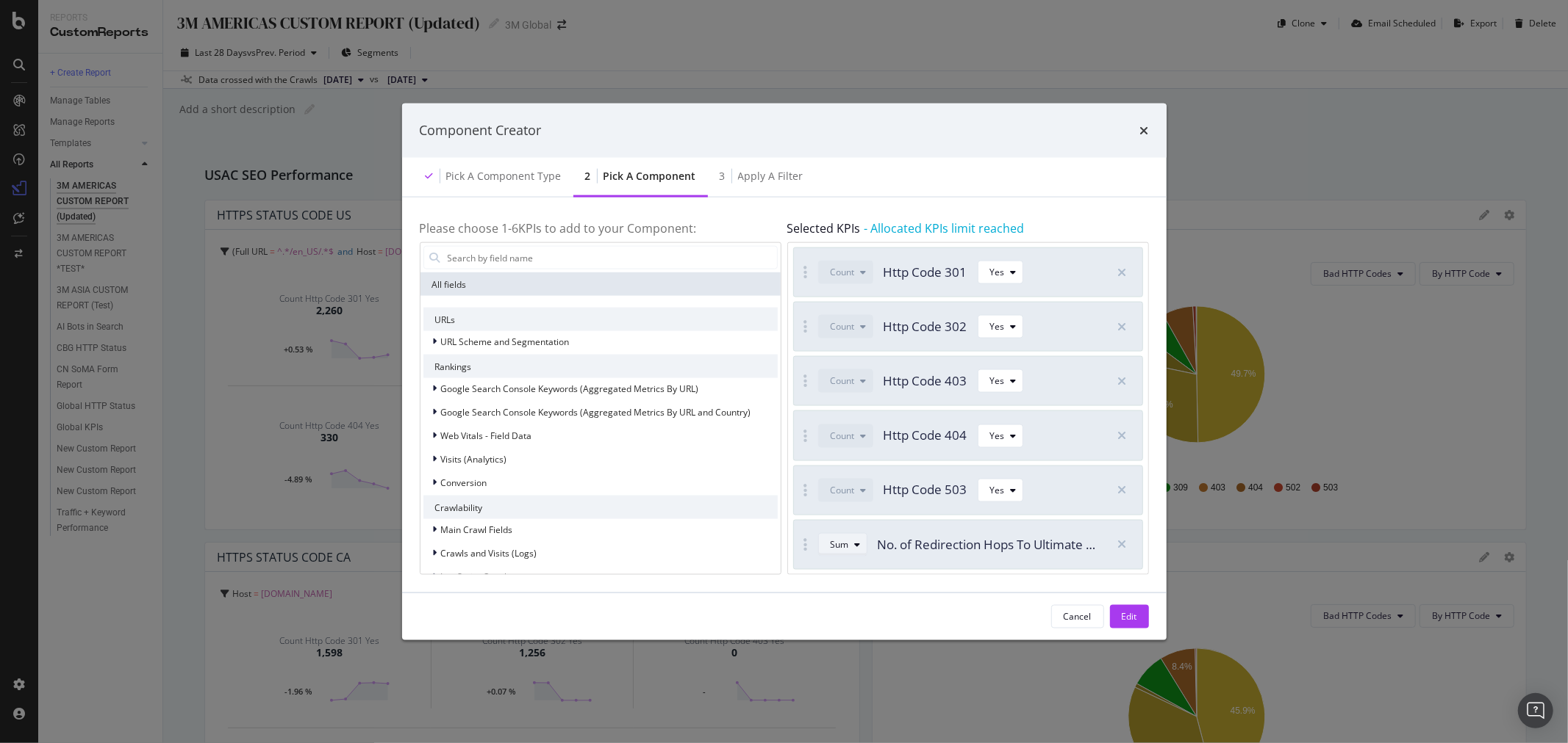
click at [858, 545] on icon "modal" at bounding box center [858, 543] width 6 height 9
click at [857, 568] on div "Avg" at bounding box center [846, 569] width 44 height 19
click at [1139, 614] on button "Edit" at bounding box center [1129, 617] width 39 height 24
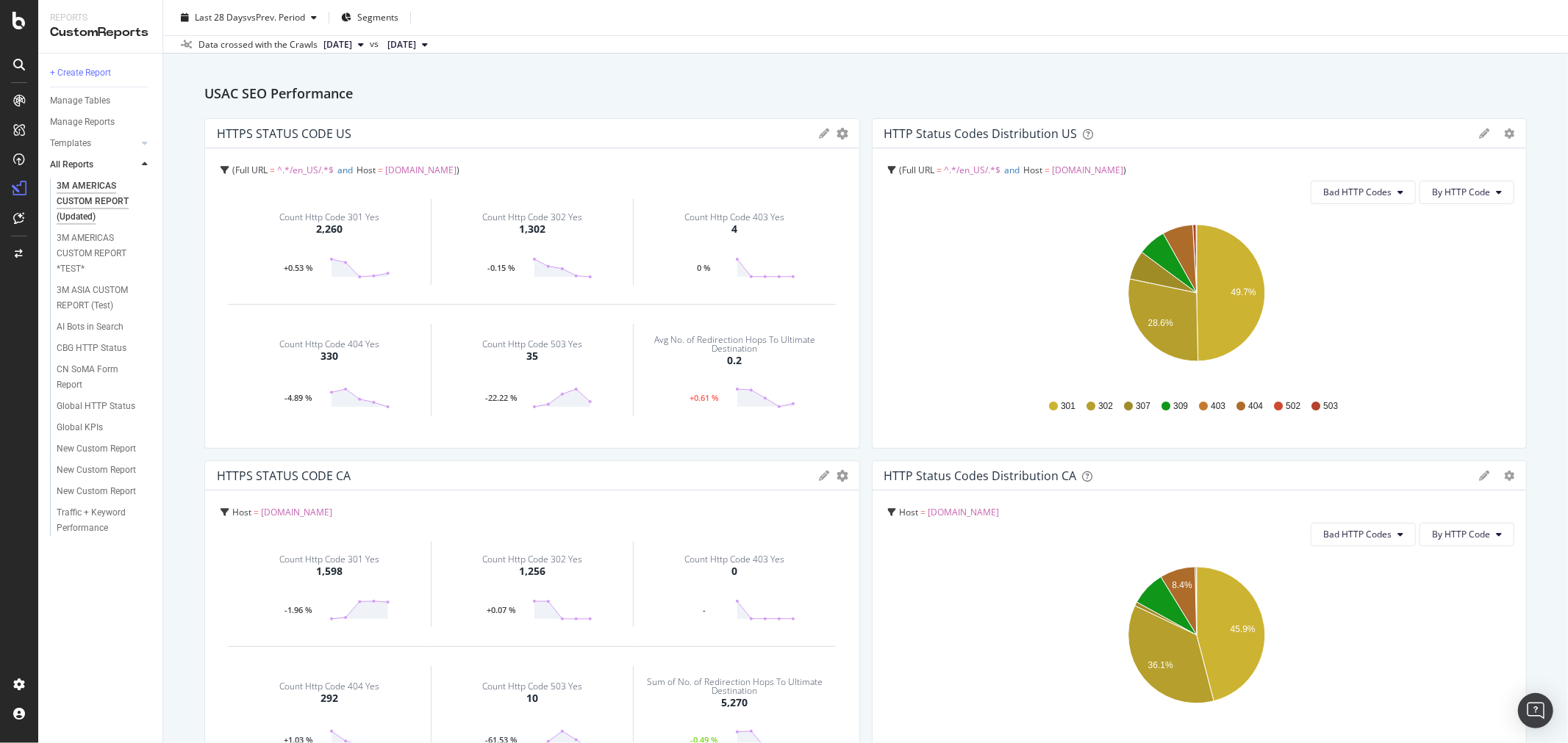
scroll to position [163, 0]
